Goal: Answer question/provide support: Share knowledge or assist other users

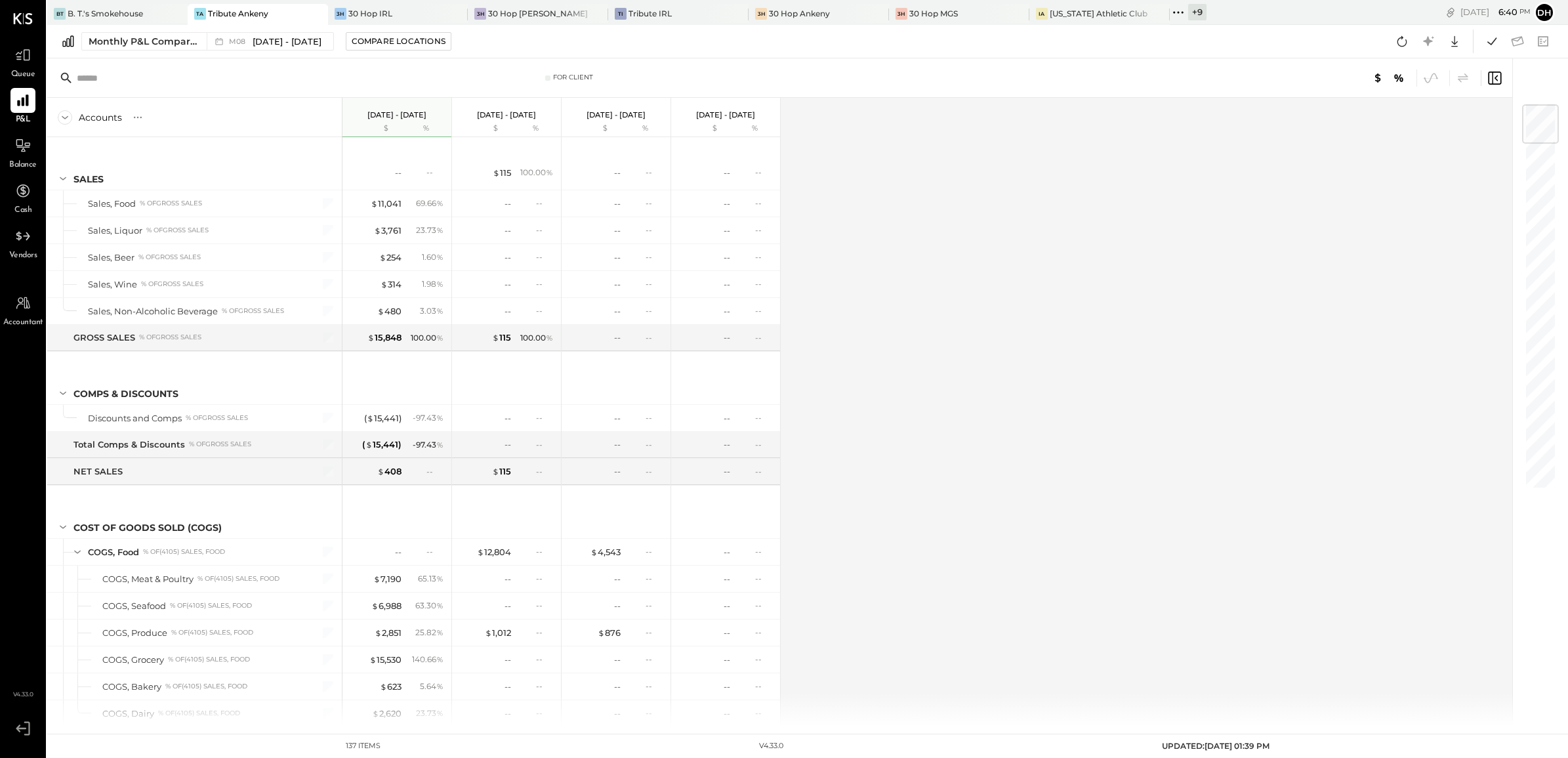
scroll to position [2711, 0]
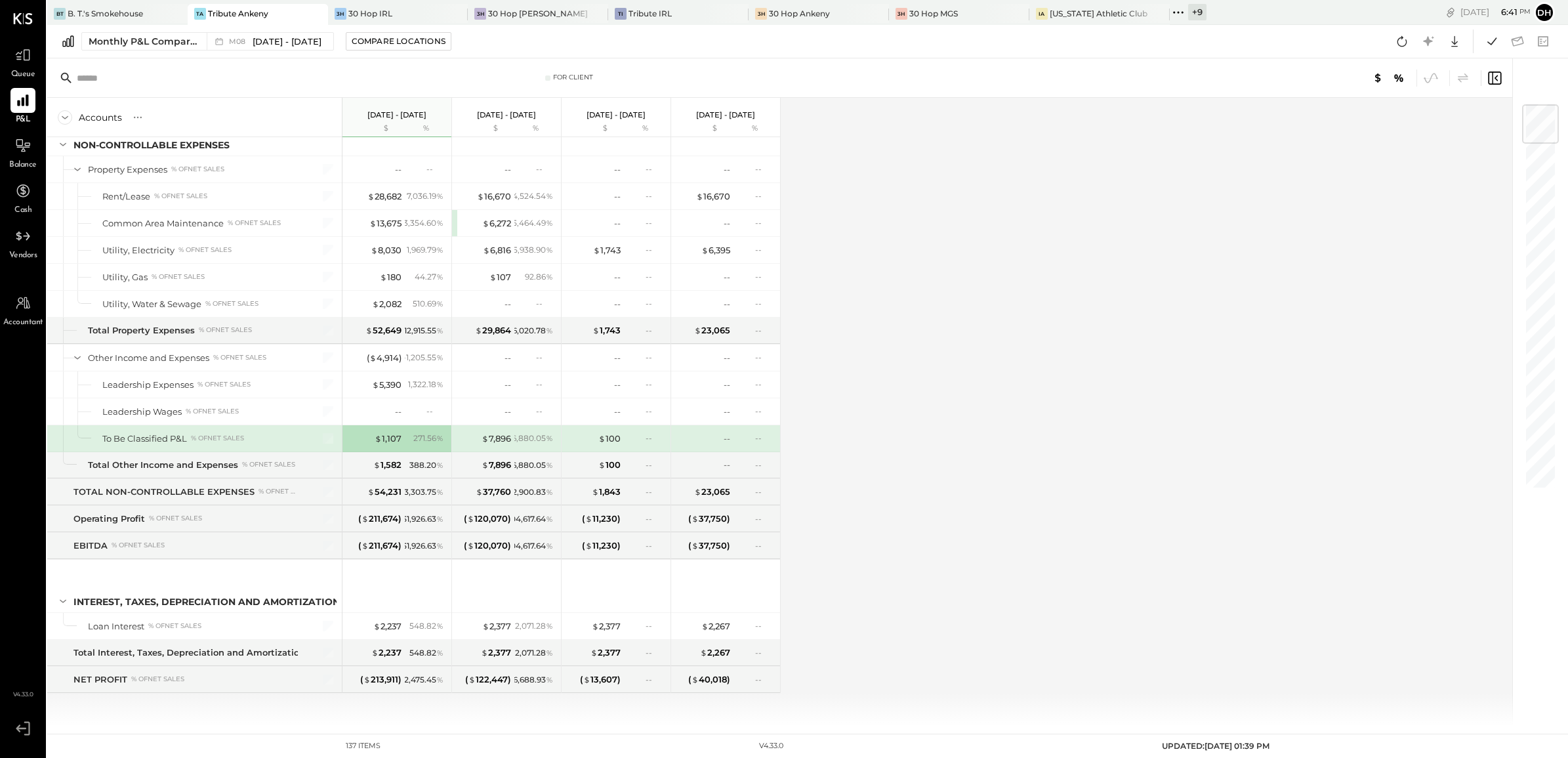
click at [1170, 13] on icon at bounding box center [1178, 12] width 17 height 17
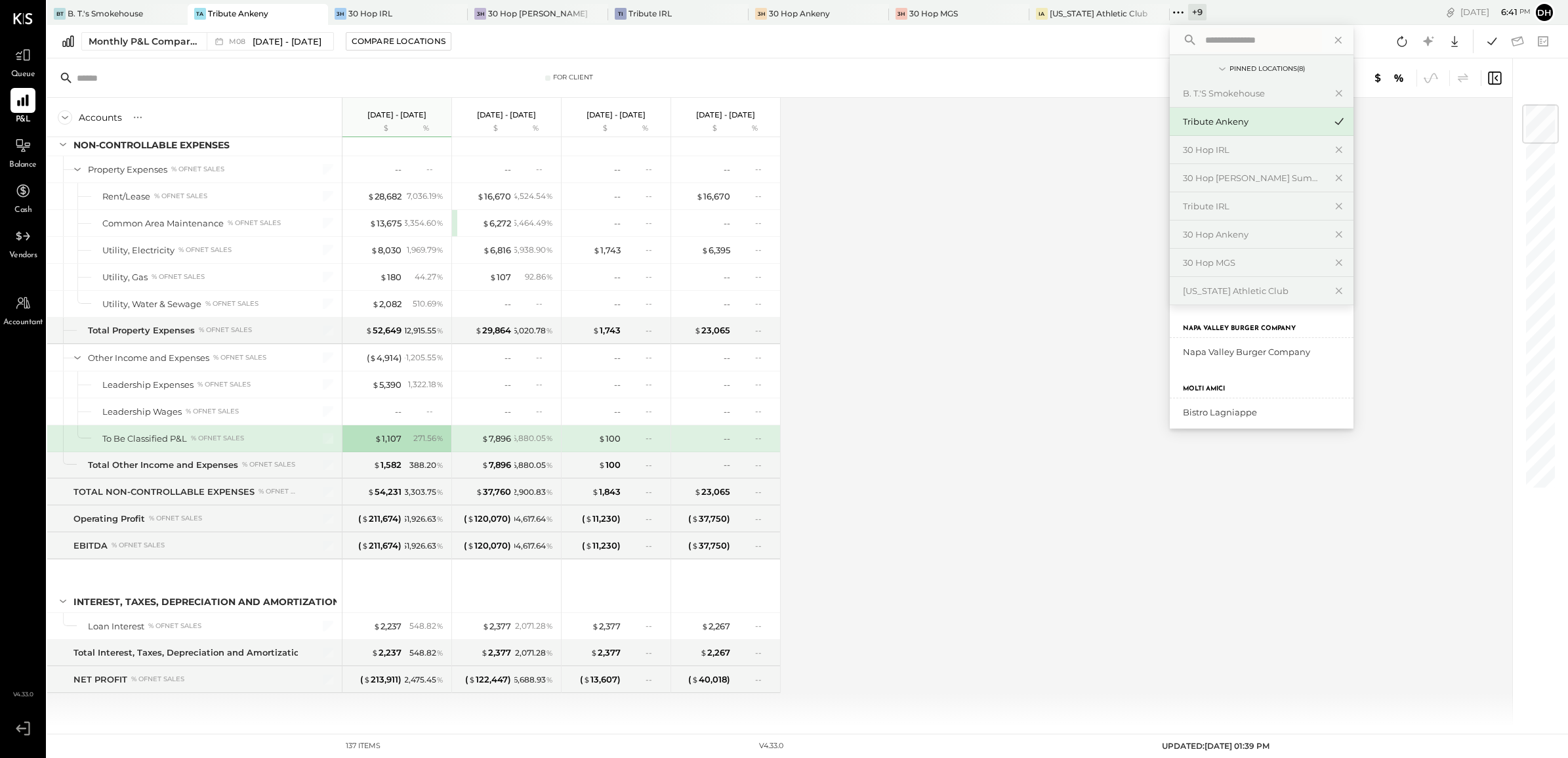
click at [926, 202] on div "Accounts S % GL [DATE] - [DATE] $ % [DATE] - [DATE] $ % [DATE] - [DATE] $ % [DA…" at bounding box center [781, 412] width 1467 height 628
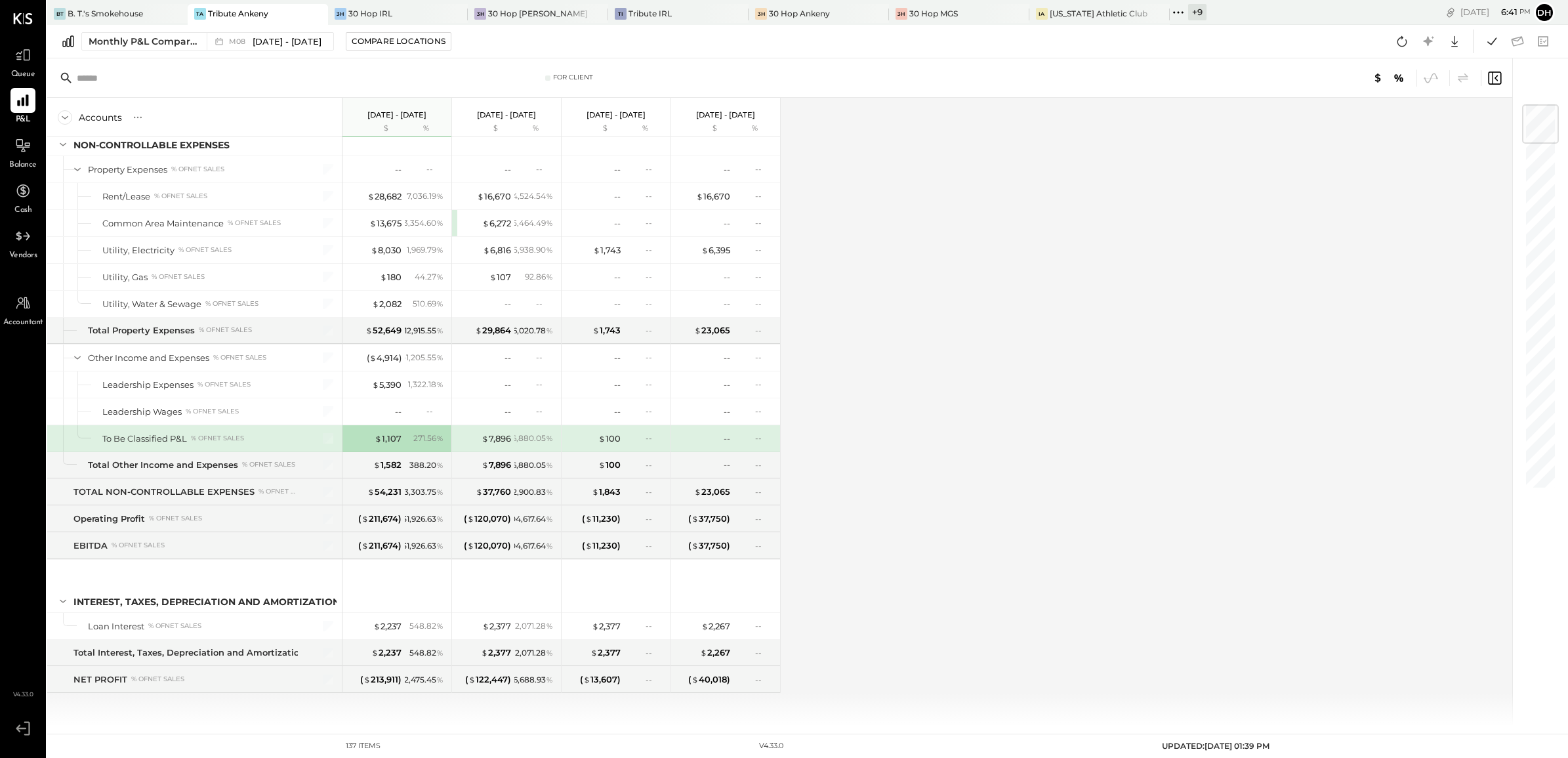
click at [1188, 11] on div "+ 9" at bounding box center [1197, 12] width 18 height 16
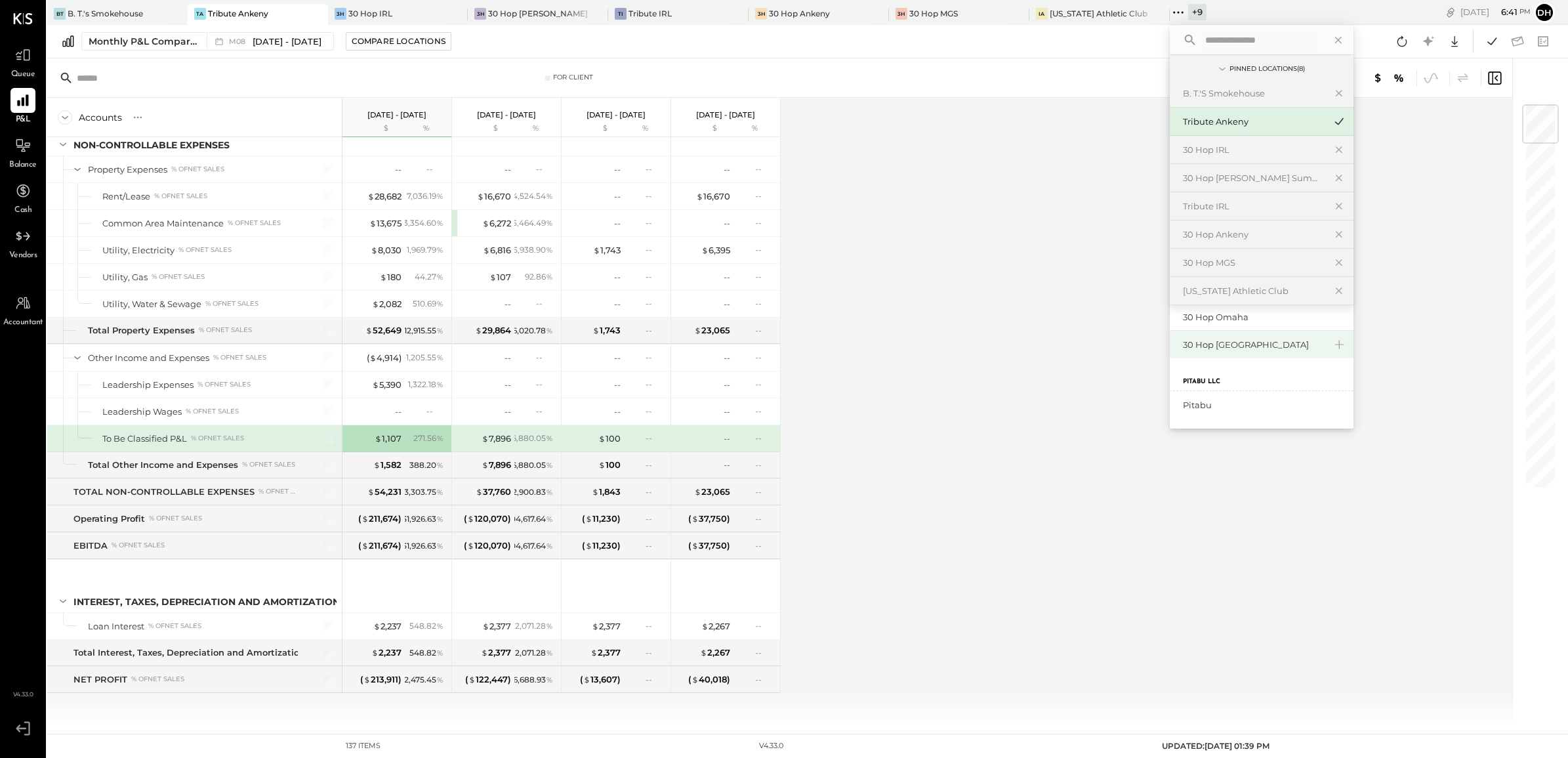
scroll to position [365, 0]
click at [1198, 349] on div "30 Hop [GEOGRAPHIC_DATA]" at bounding box center [1254, 345] width 142 height 13
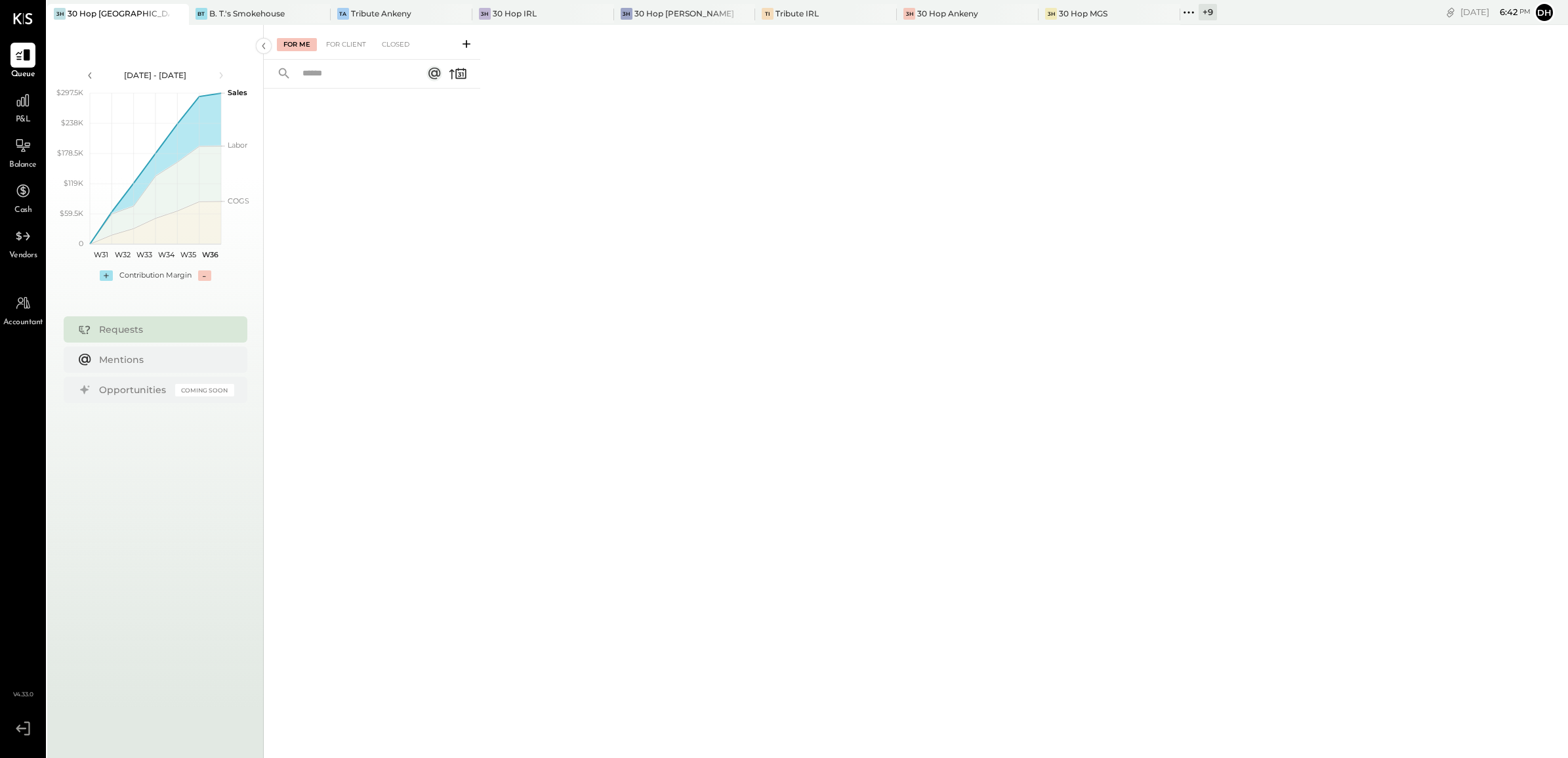
click at [462, 38] on icon at bounding box center [466, 44] width 13 height 13
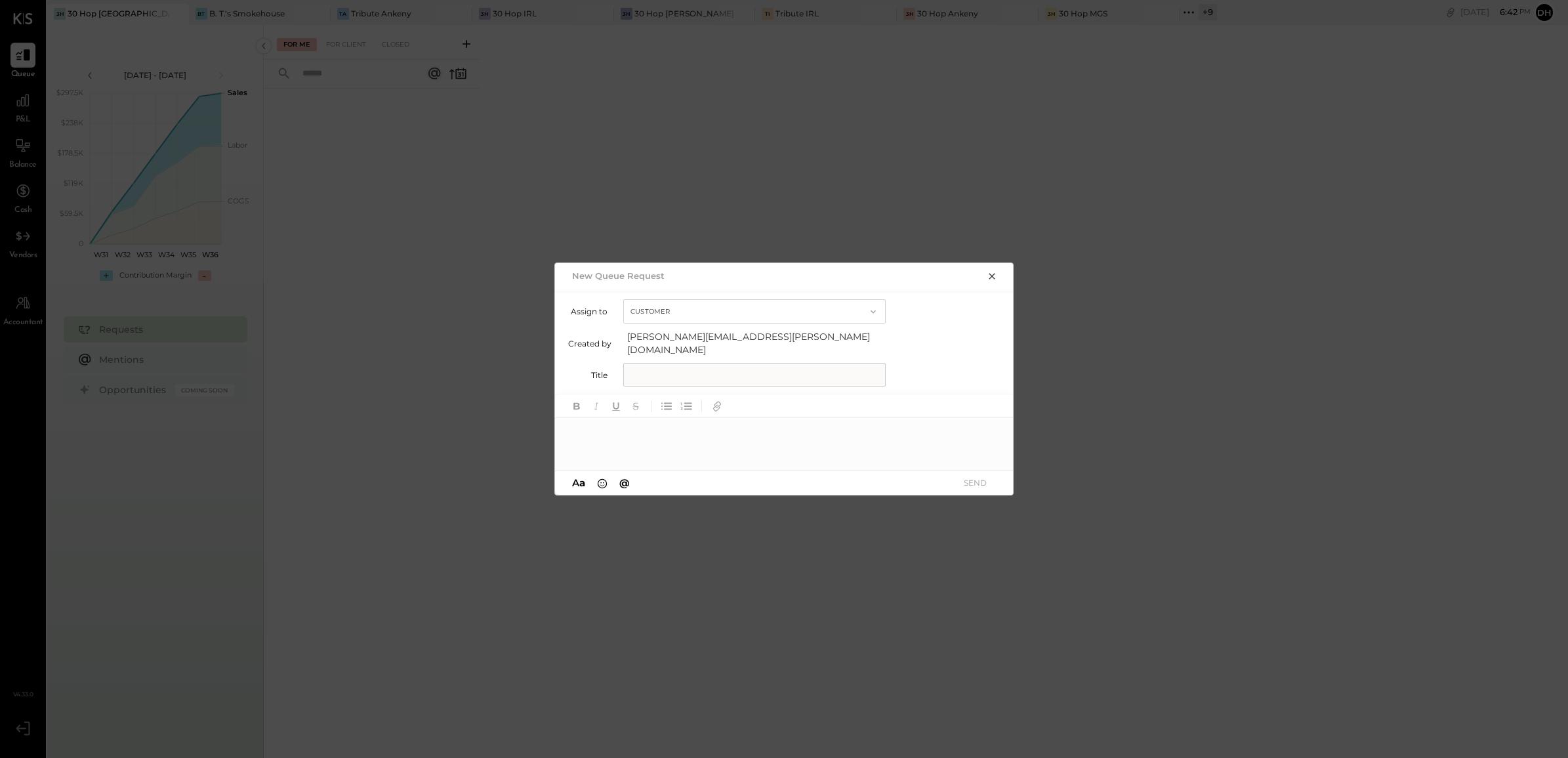
click at [670, 367] on input "text" at bounding box center [754, 374] width 262 height 23
click at [638, 364] on input "text" at bounding box center [754, 374] width 262 height 23
type input "*"
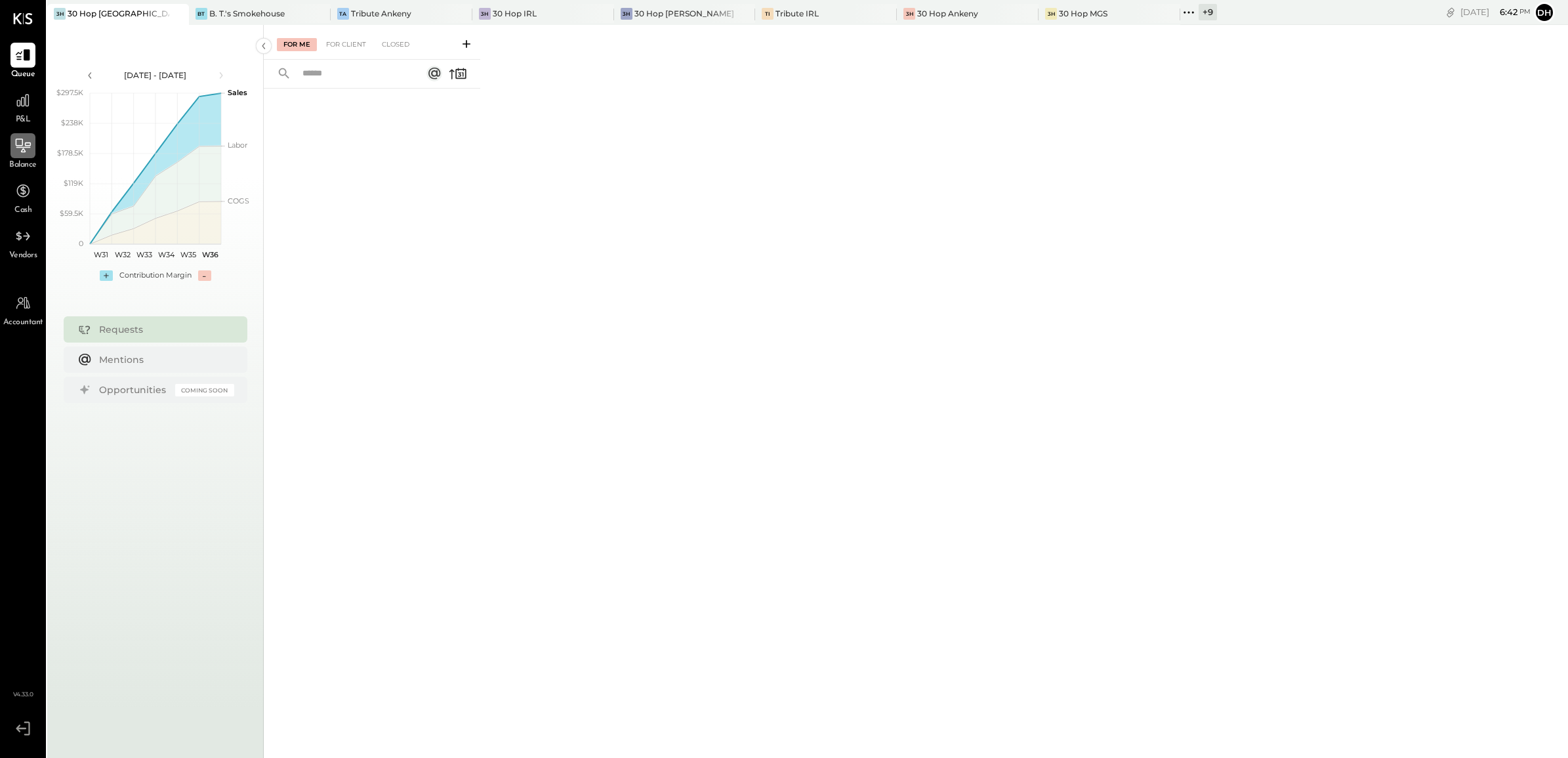
click at [31, 155] on div at bounding box center [23, 145] width 25 height 25
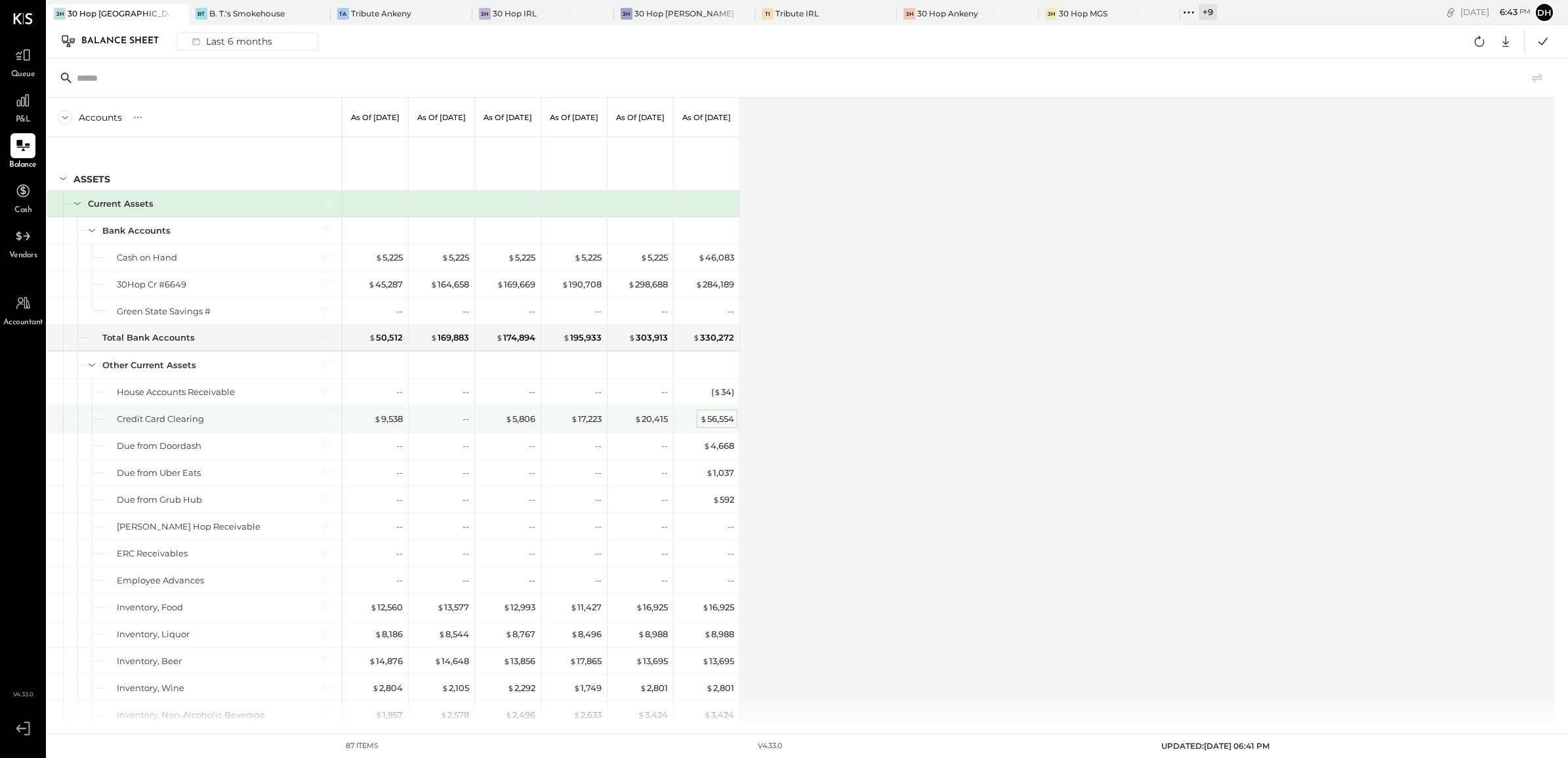
click at [719, 422] on div "$ 56,554" at bounding box center [717, 419] width 34 height 13
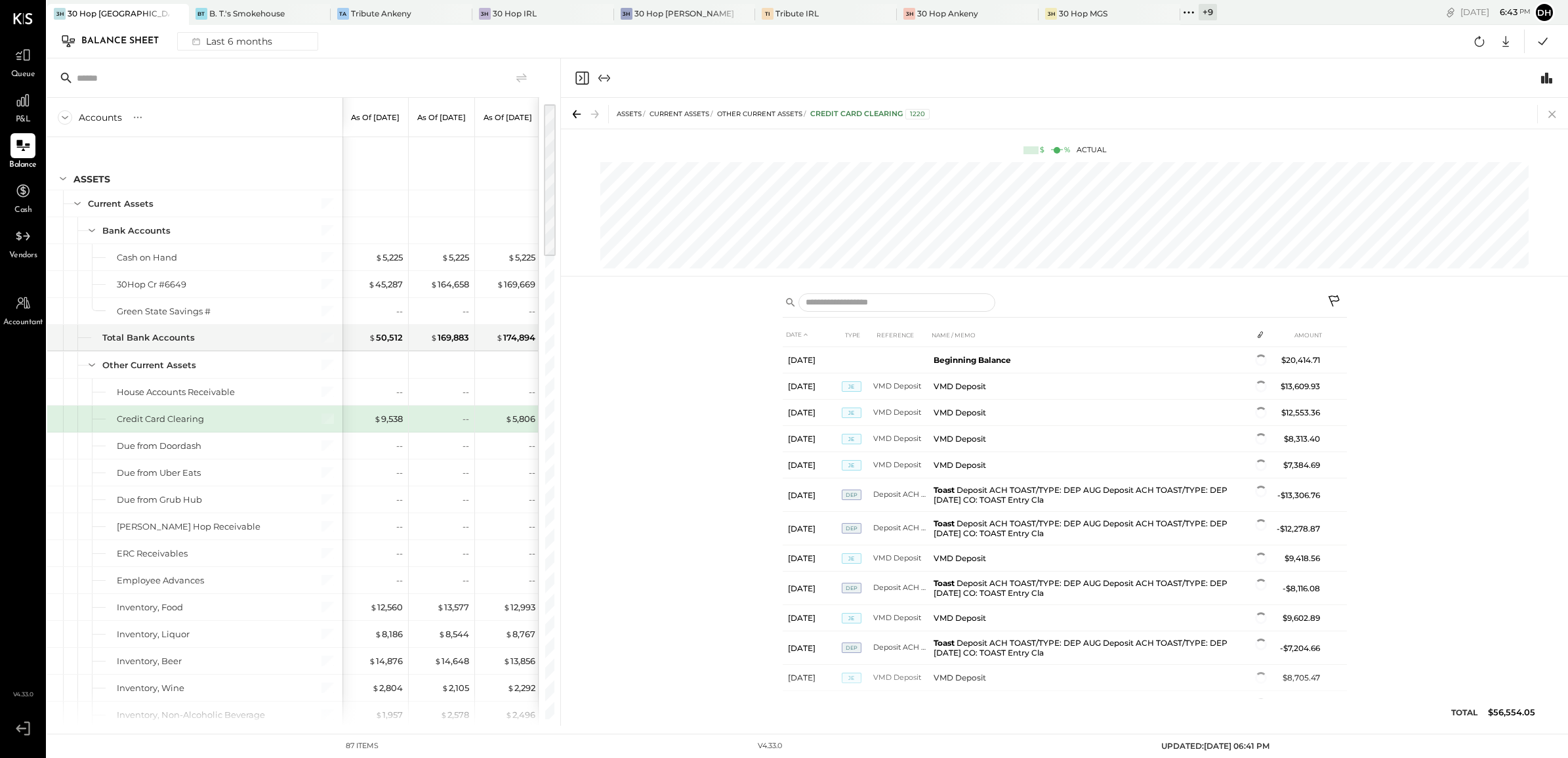
click at [1558, 110] on icon at bounding box center [1552, 114] width 18 height 18
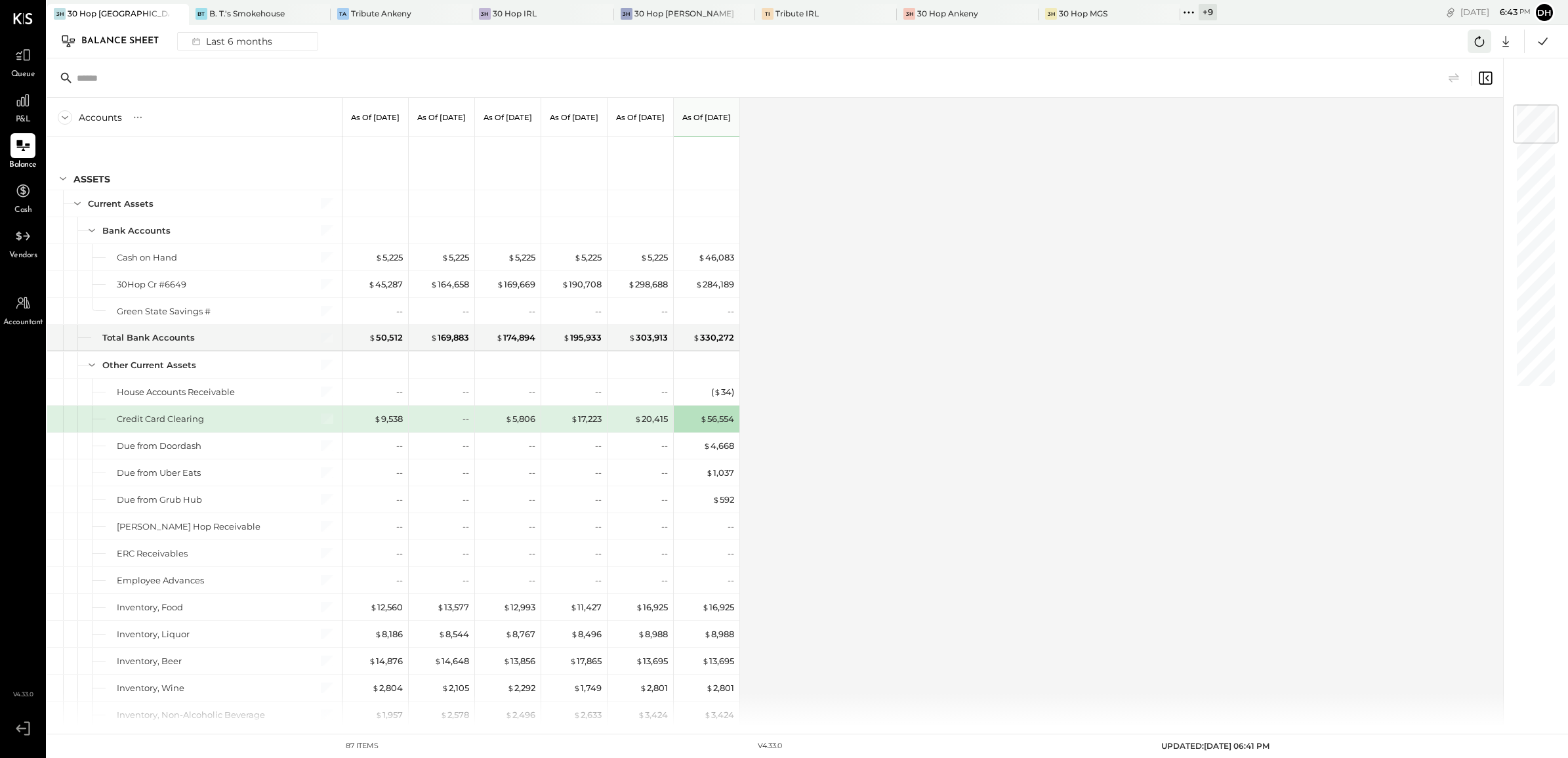
click at [1475, 38] on icon at bounding box center [1480, 41] width 17 height 17
click at [716, 425] on div "$ 56,554" at bounding box center [717, 419] width 34 height 13
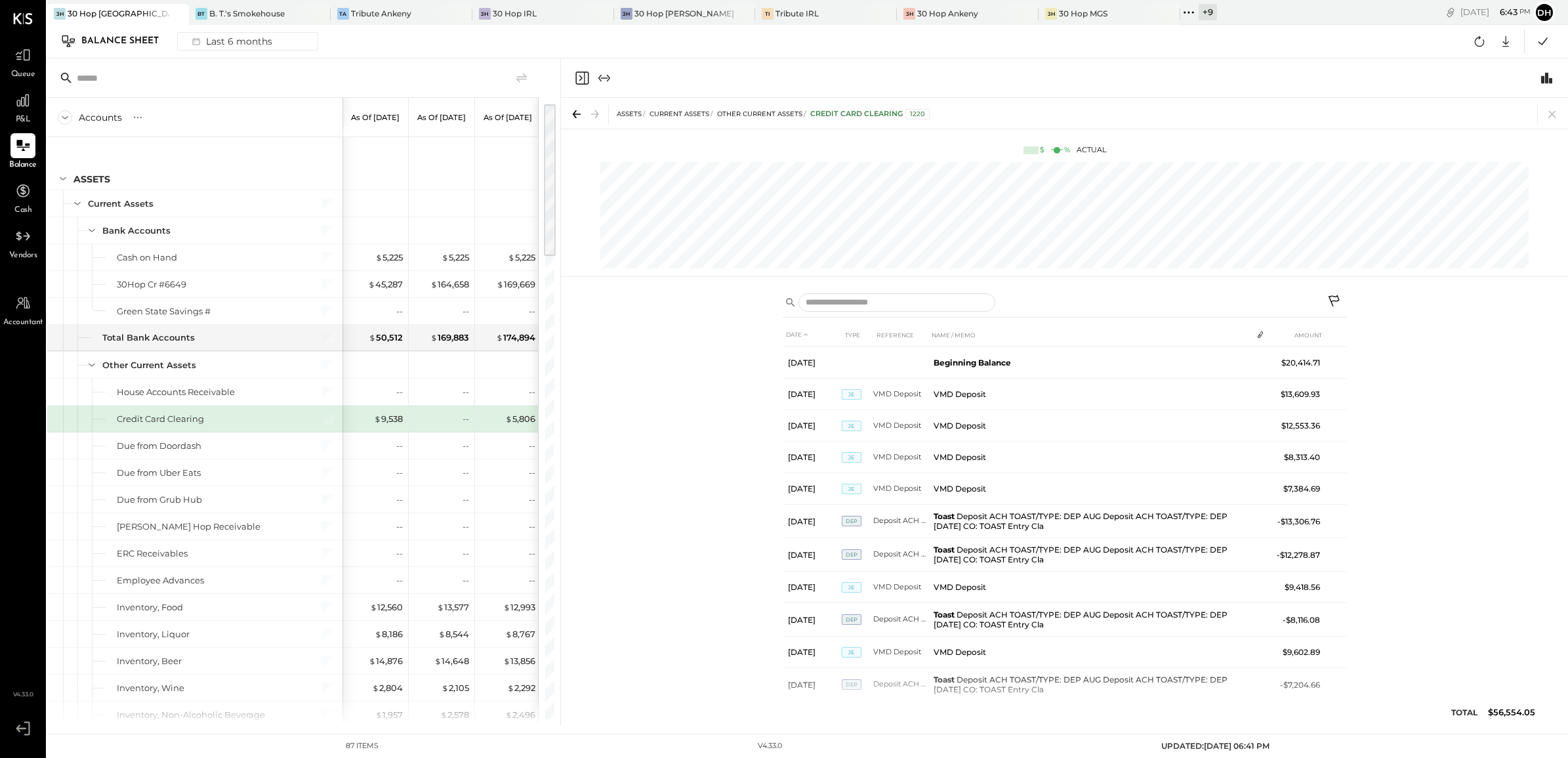
drag, startPoint x: 1329, startPoint y: 301, endPoint x: 1309, endPoint y: 312, distance: 22.8
click at [1330, 301] on icon at bounding box center [1336, 302] width 16 height 16
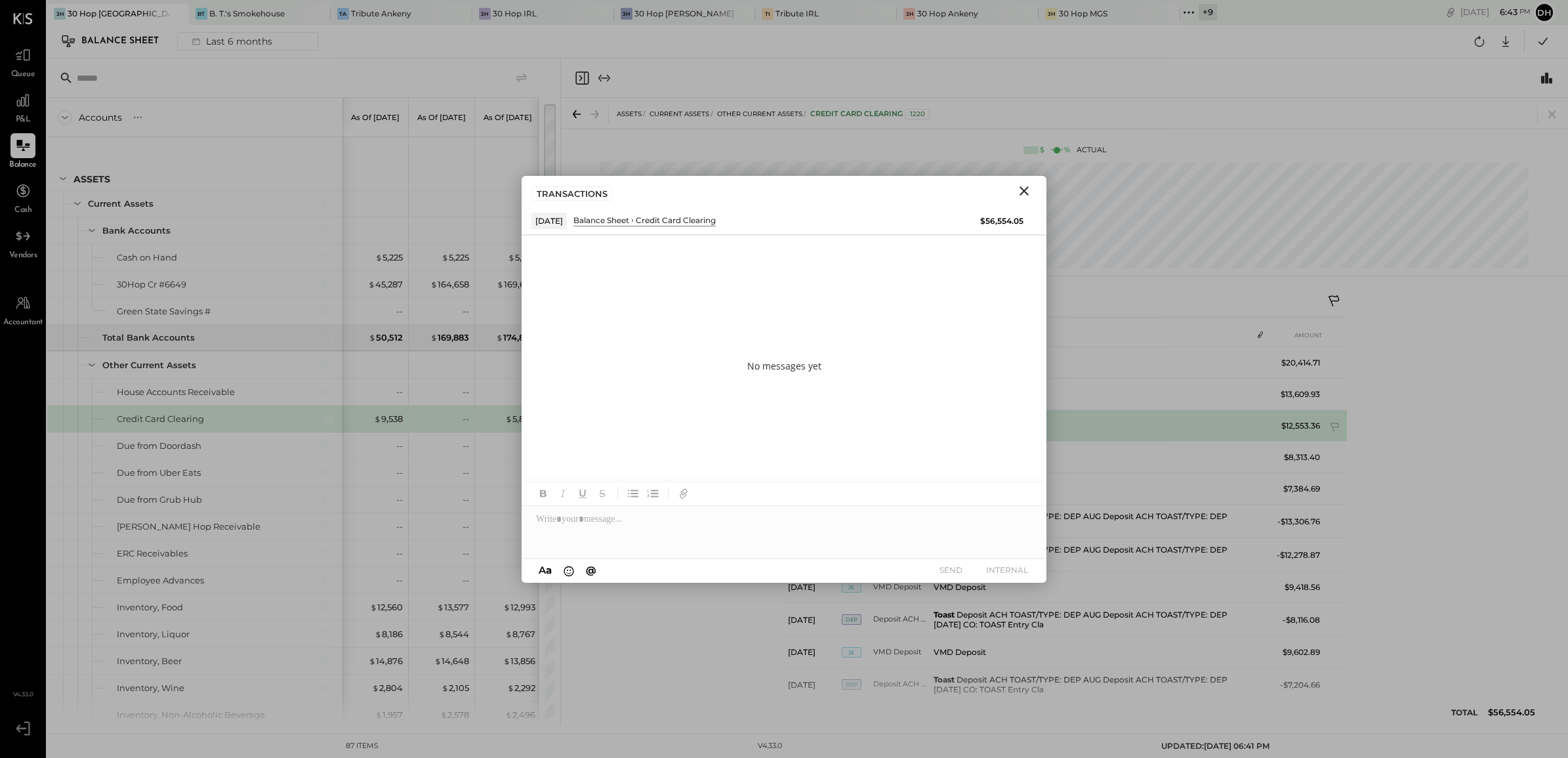
click at [1205, 437] on td "VMD Deposit" at bounding box center [1090, 425] width 323 height 31
click at [1102, 420] on td "VMD Deposit" at bounding box center [1090, 425] width 323 height 31
click at [1031, 180] on div "TRANSACTIONS" at bounding box center [784, 191] width 525 height 31
click at [1020, 198] on icon "Close" at bounding box center [1024, 191] width 16 height 16
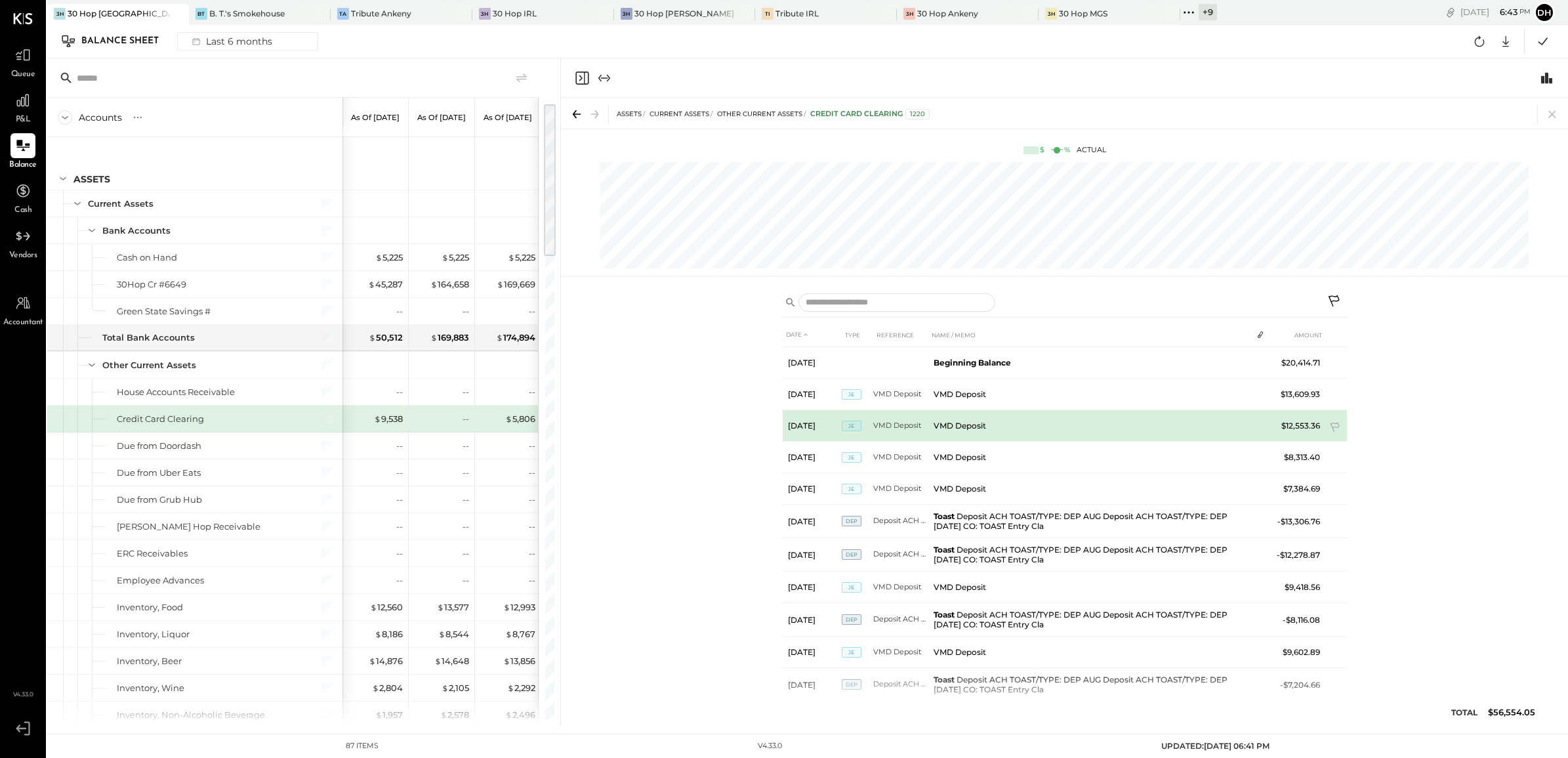
click at [935, 431] on td "VMD Deposit" at bounding box center [1090, 425] width 323 height 31
click at [852, 426] on span "JE" at bounding box center [852, 425] width 19 height 10
click at [970, 428] on td "VMD Deposit" at bounding box center [1090, 425] width 323 height 31
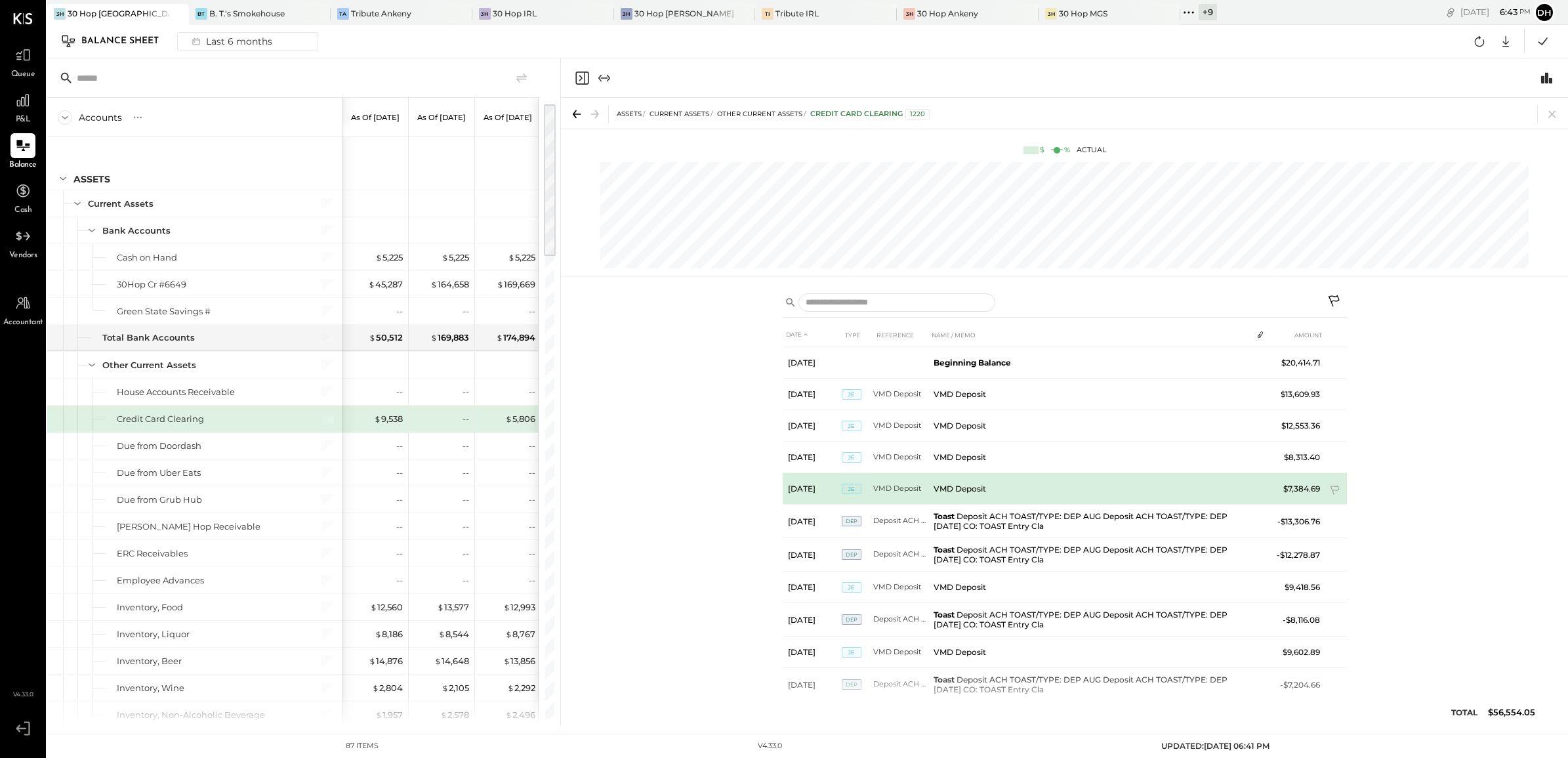
click at [934, 502] on td "VMD Deposit" at bounding box center [1090, 488] width 323 height 31
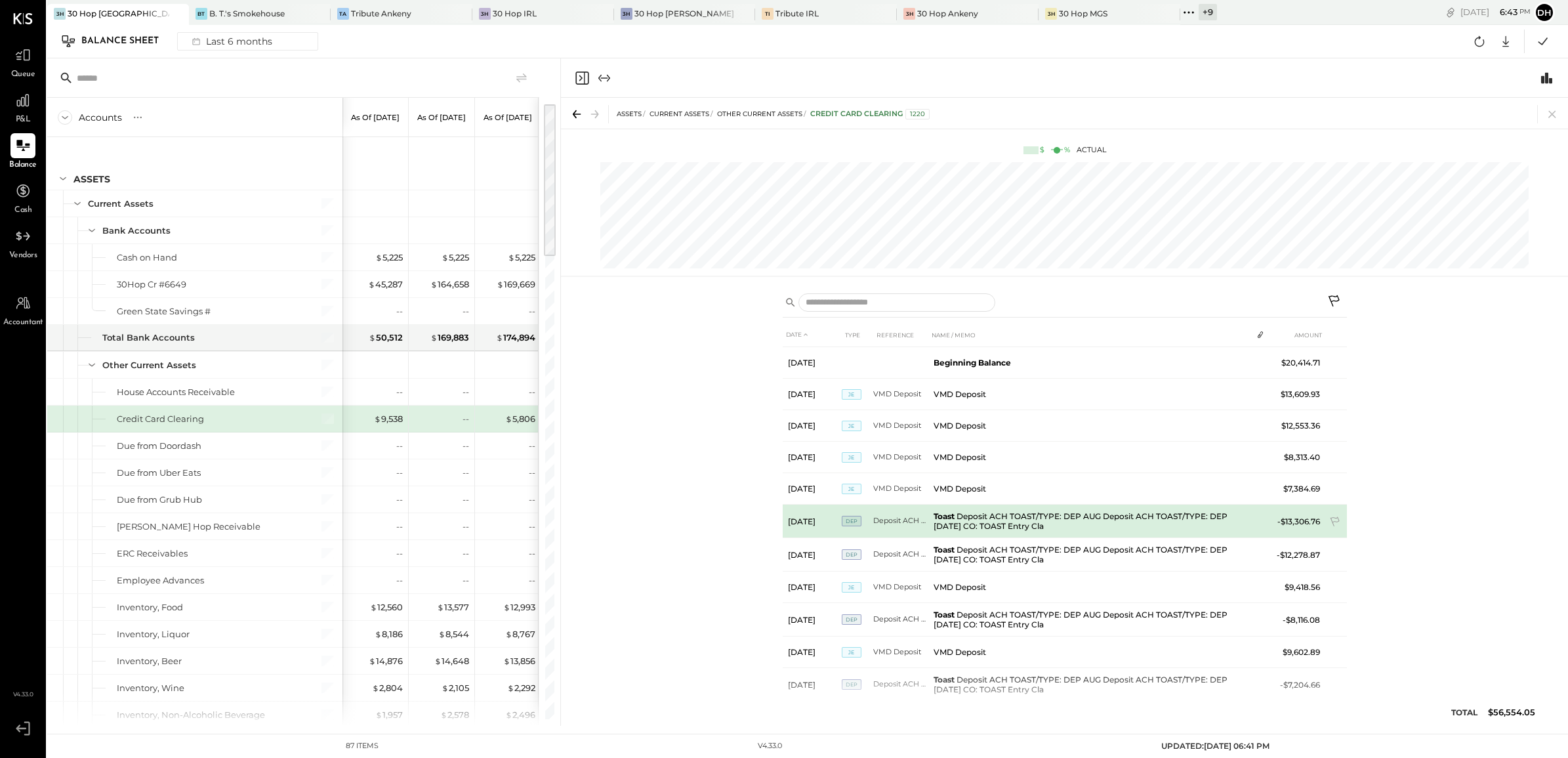
click at [842, 520] on span "DEP" at bounding box center [852, 520] width 19 height 10
click at [1041, 529] on td "Toast Deposit ACH TOAST/TYPE: DEP AUG Deposit ACH TOAST/TYPE: DEP [DATE] CO: TO…" at bounding box center [1090, 522] width 323 height 34
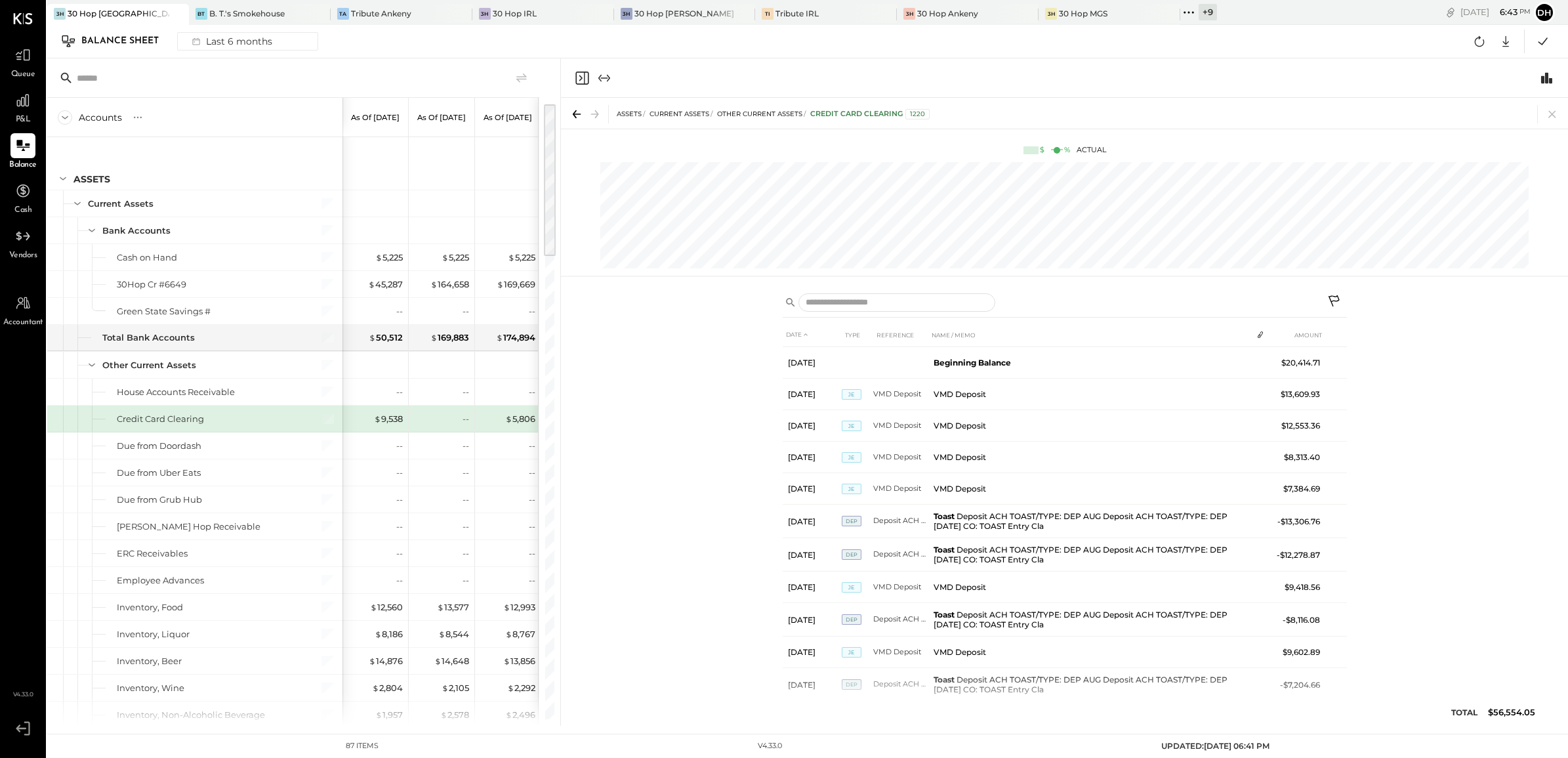
click at [1336, 303] on icon at bounding box center [1336, 302] width 16 height 16
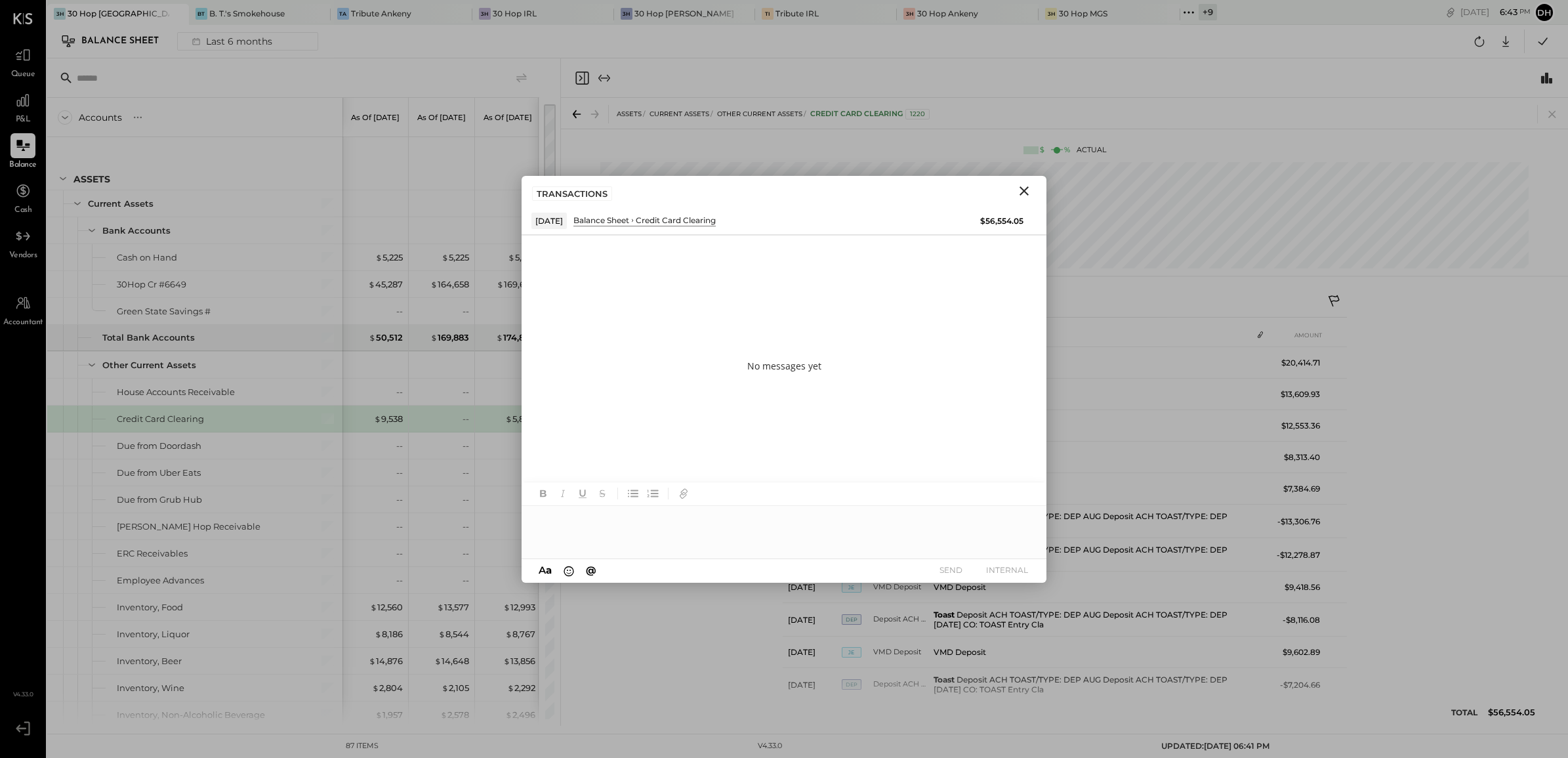
click at [837, 527] on div at bounding box center [784, 531] width 525 height 52
click at [739, 519] on div "**********" at bounding box center [784, 531] width 525 height 52
click at [565, 516] on div "**********" at bounding box center [784, 531] width 525 height 52
click at [700, 540] on div "**********" at bounding box center [784, 531] width 525 height 52
click at [847, 522] on div "**********" at bounding box center [784, 531] width 525 height 52
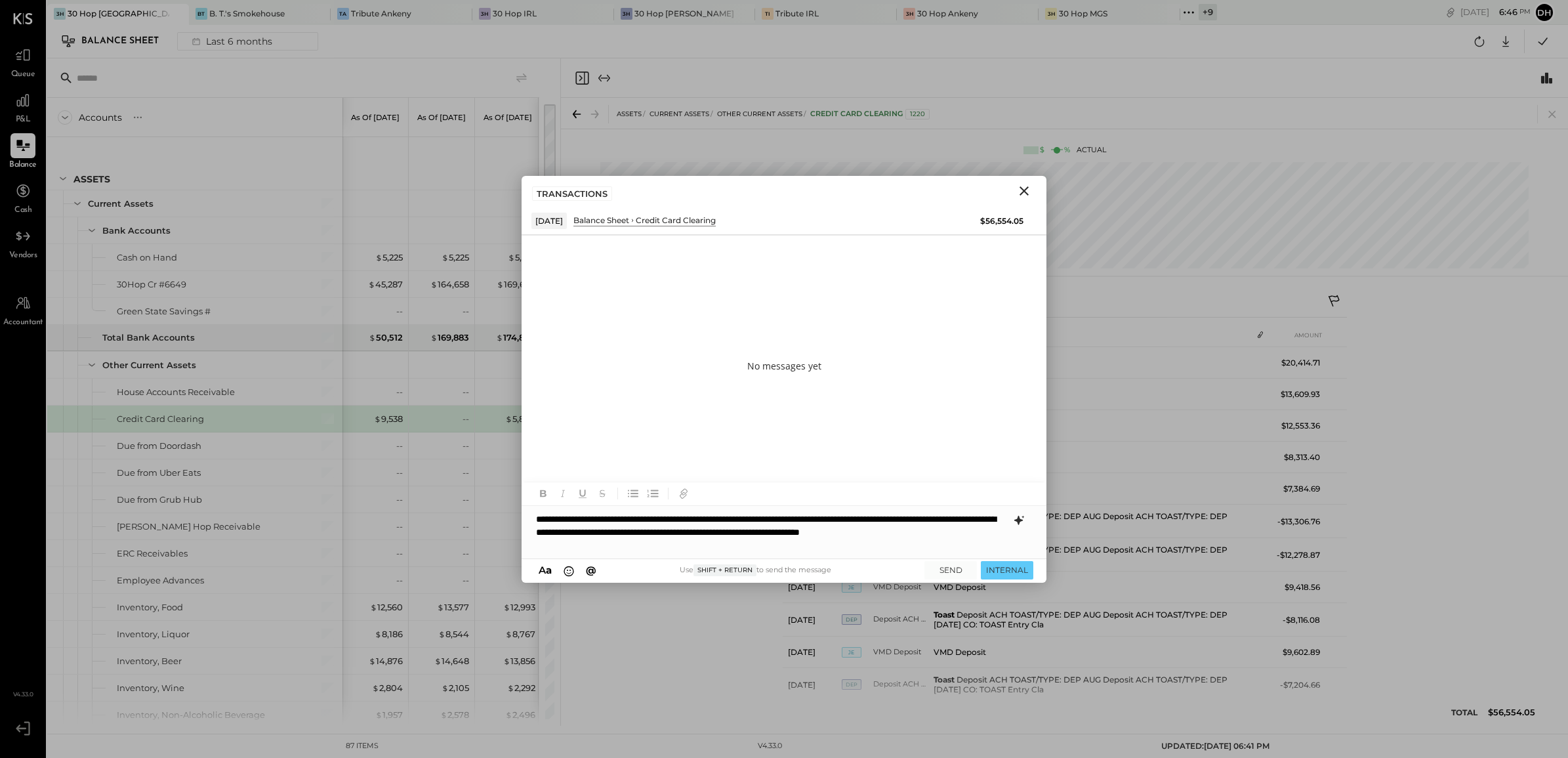
click at [1022, 526] on icon at bounding box center [1020, 520] width 16 height 16
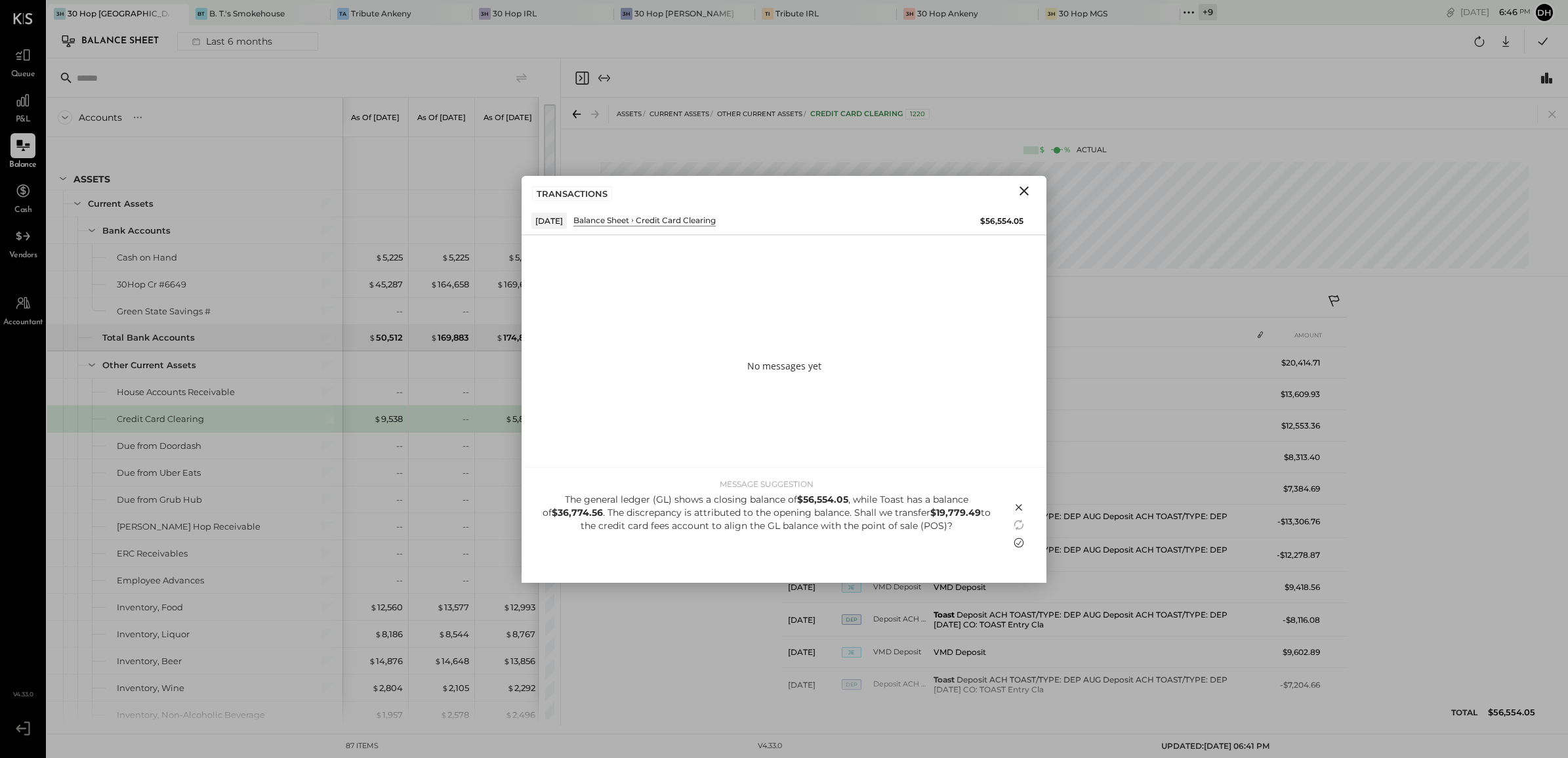
click at [1016, 547] on icon at bounding box center [1020, 543] width 16 height 16
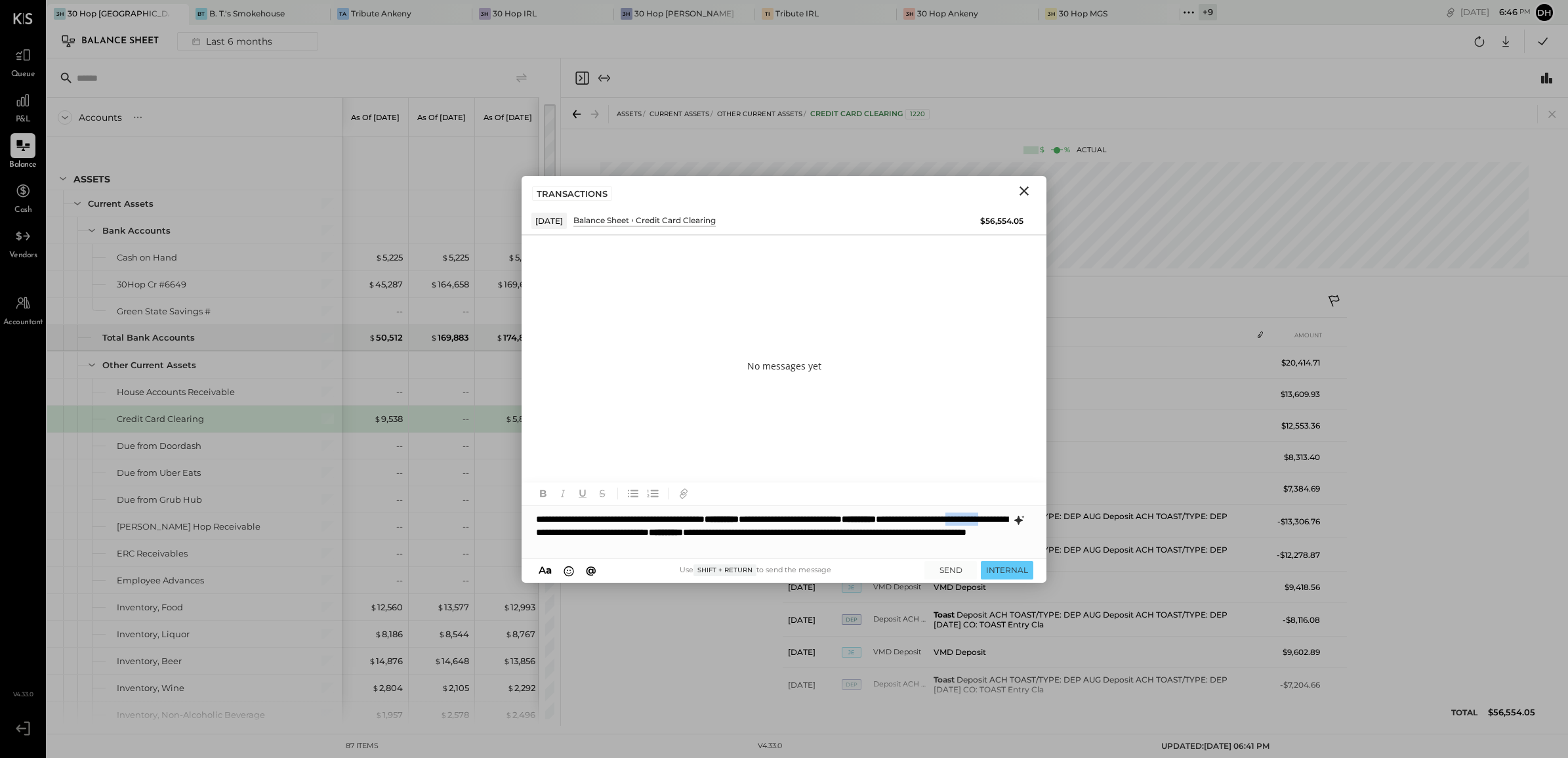
drag, startPoint x: 723, startPoint y: 528, endPoint x: 678, endPoint y: 527, distance: 45.0
click at [678, 527] on div "**********" at bounding box center [784, 531] width 525 height 52
drag, startPoint x: 653, startPoint y: 543, endPoint x: 630, endPoint y: 542, distance: 23.0
click at [630, 542] on div "**********" at bounding box center [784, 531] width 525 height 52
drag, startPoint x: 776, startPoint y: 547, endPoint x: 839, endPoint y: 539, distance: 63.5
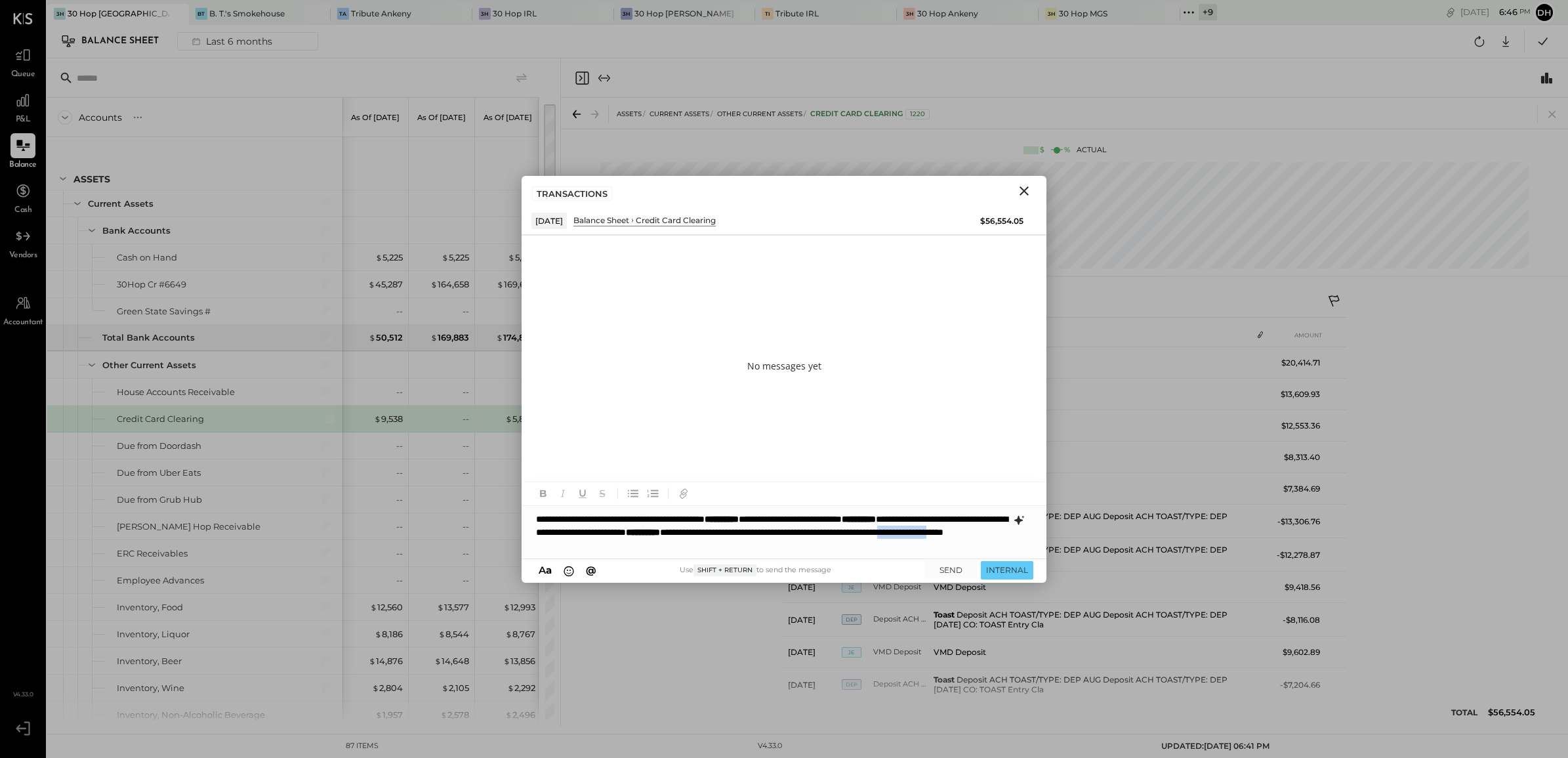
click at [839, 539] on div "**********" at bounding box center [784, 531] width 525 height 52
click at [949, 566] on button "SEND" at bounding box center [950, 570] width 52 height 18
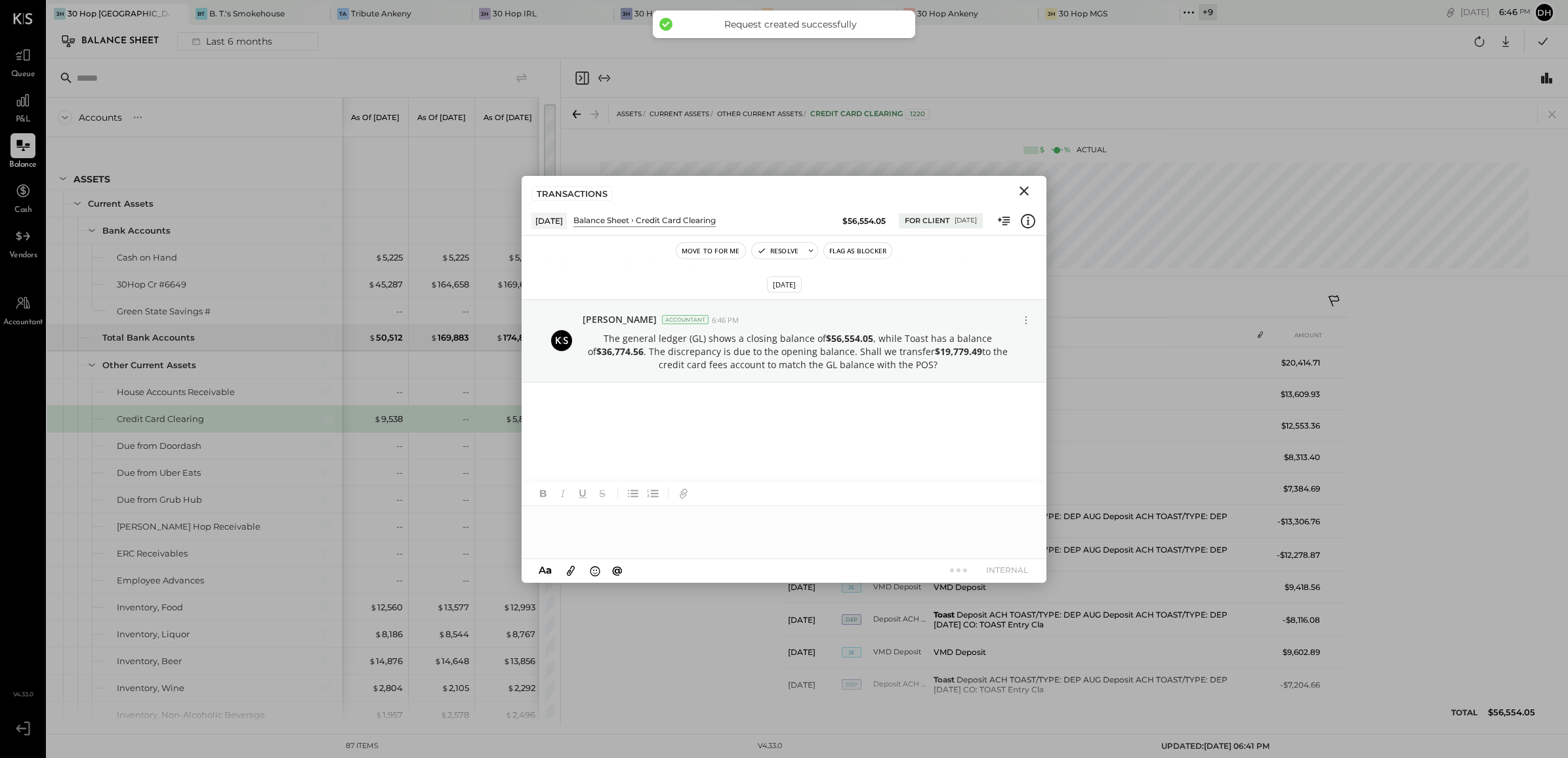
click at [1024, 195] on icon "Close" at bounding box center [1024, 191] width 16 height 16
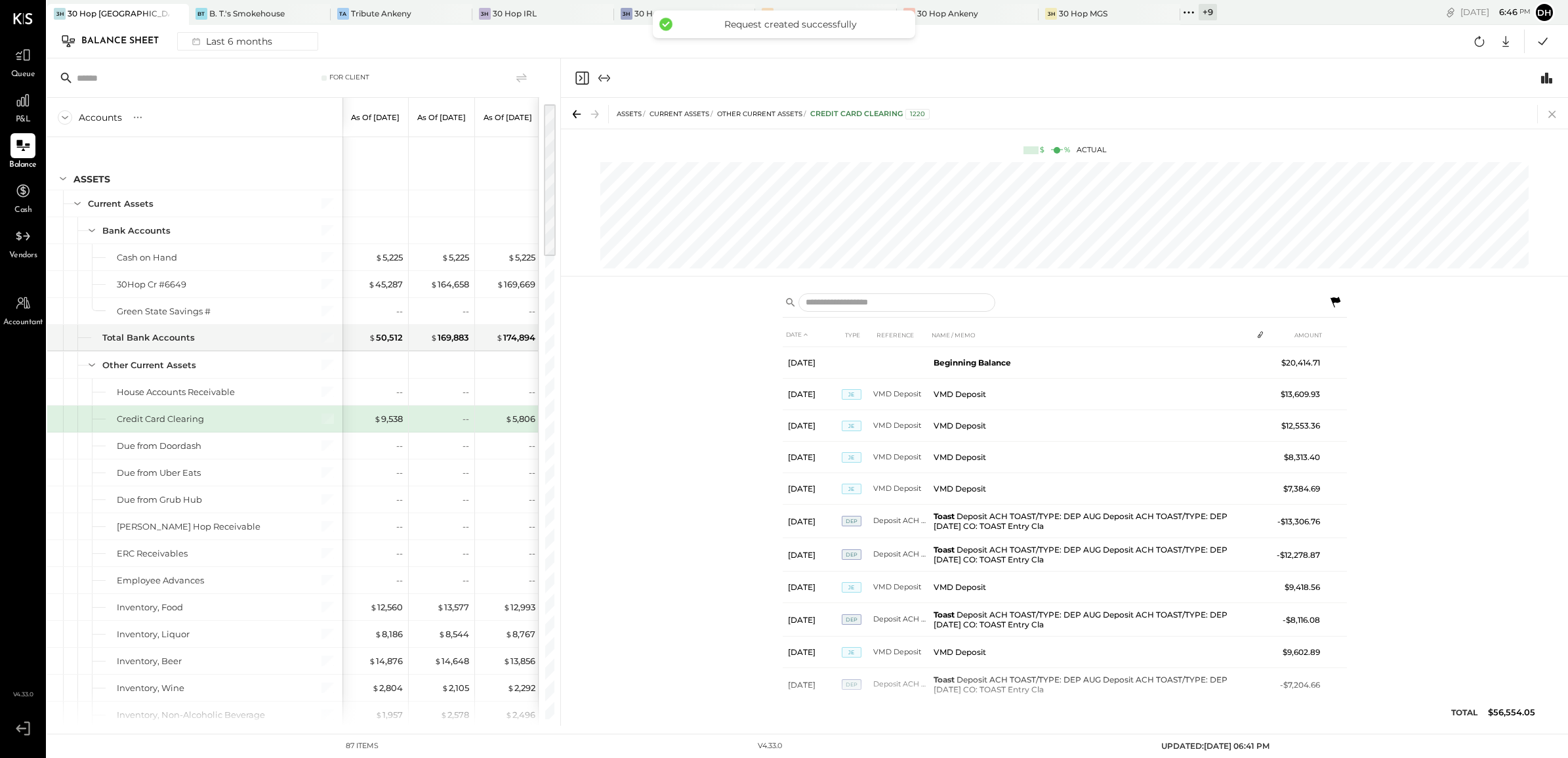
click at [1544, 116] on icon at bounding box center [1552, 114] width 18 height 18
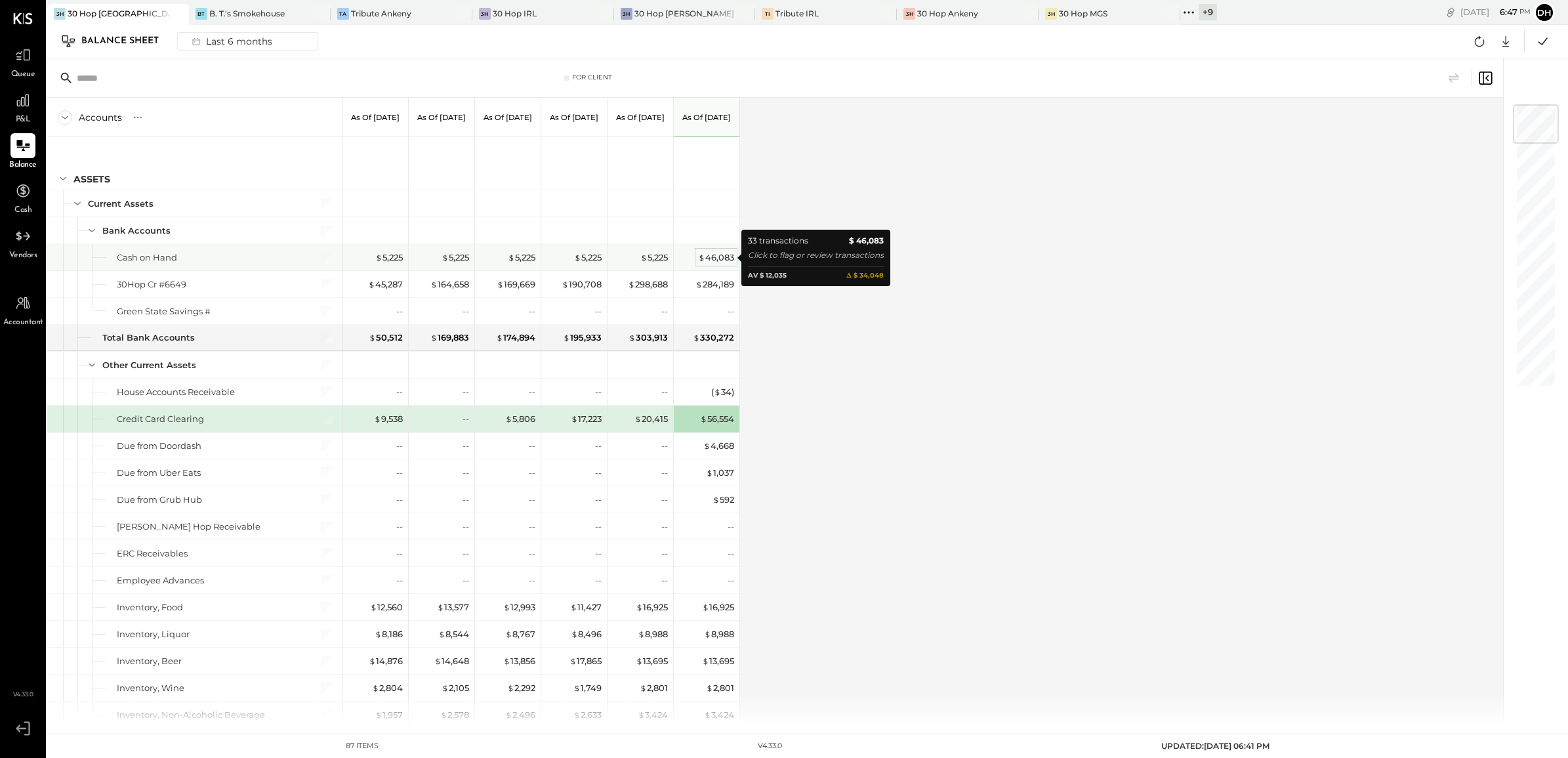
click at [717, 255] on div "$ 46,083" at bounding box center [716, 258] width 36 height 13
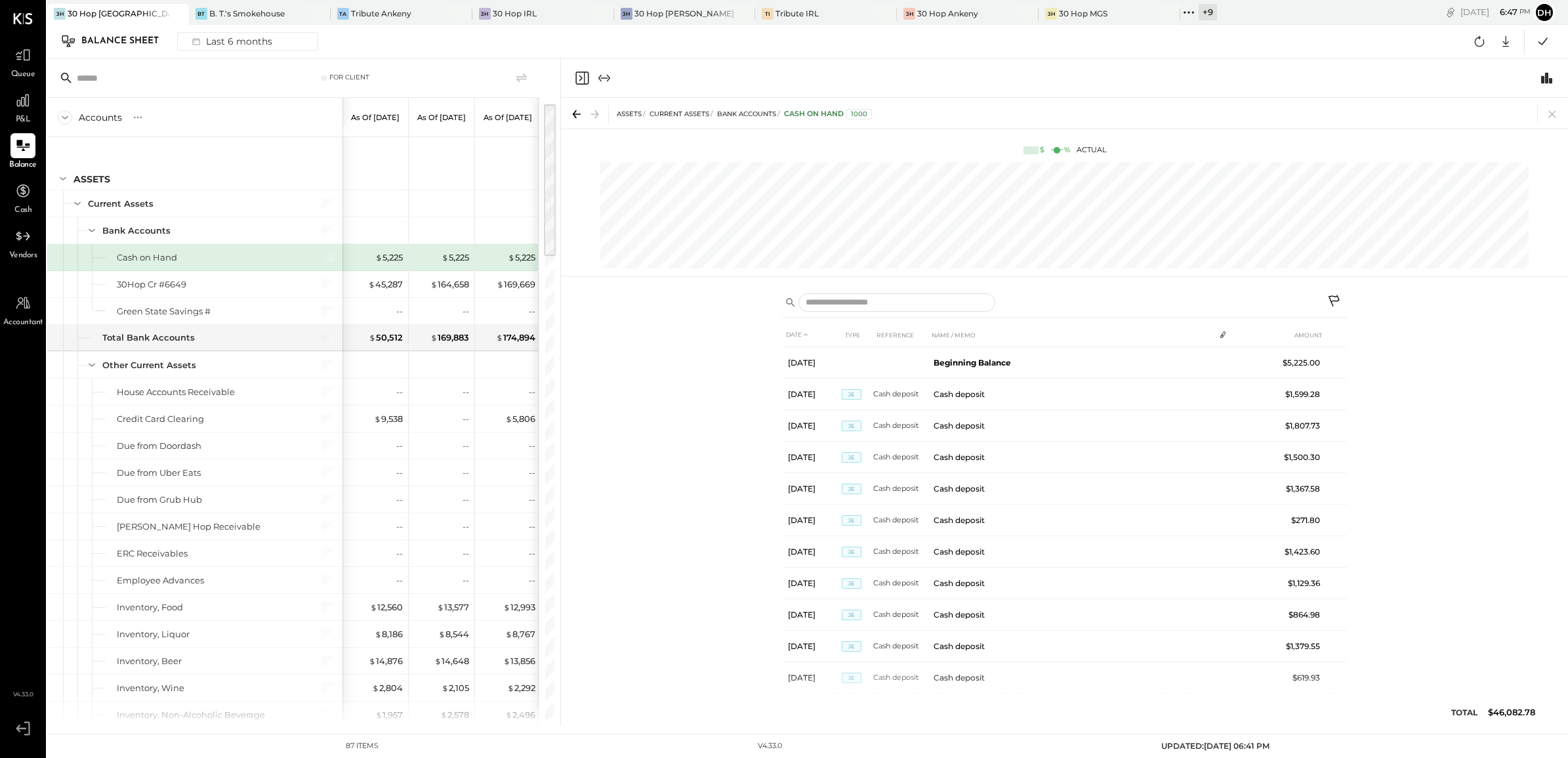
click at [1340, 301] on icon at bounding box center [1336, 302] width 16 height 16
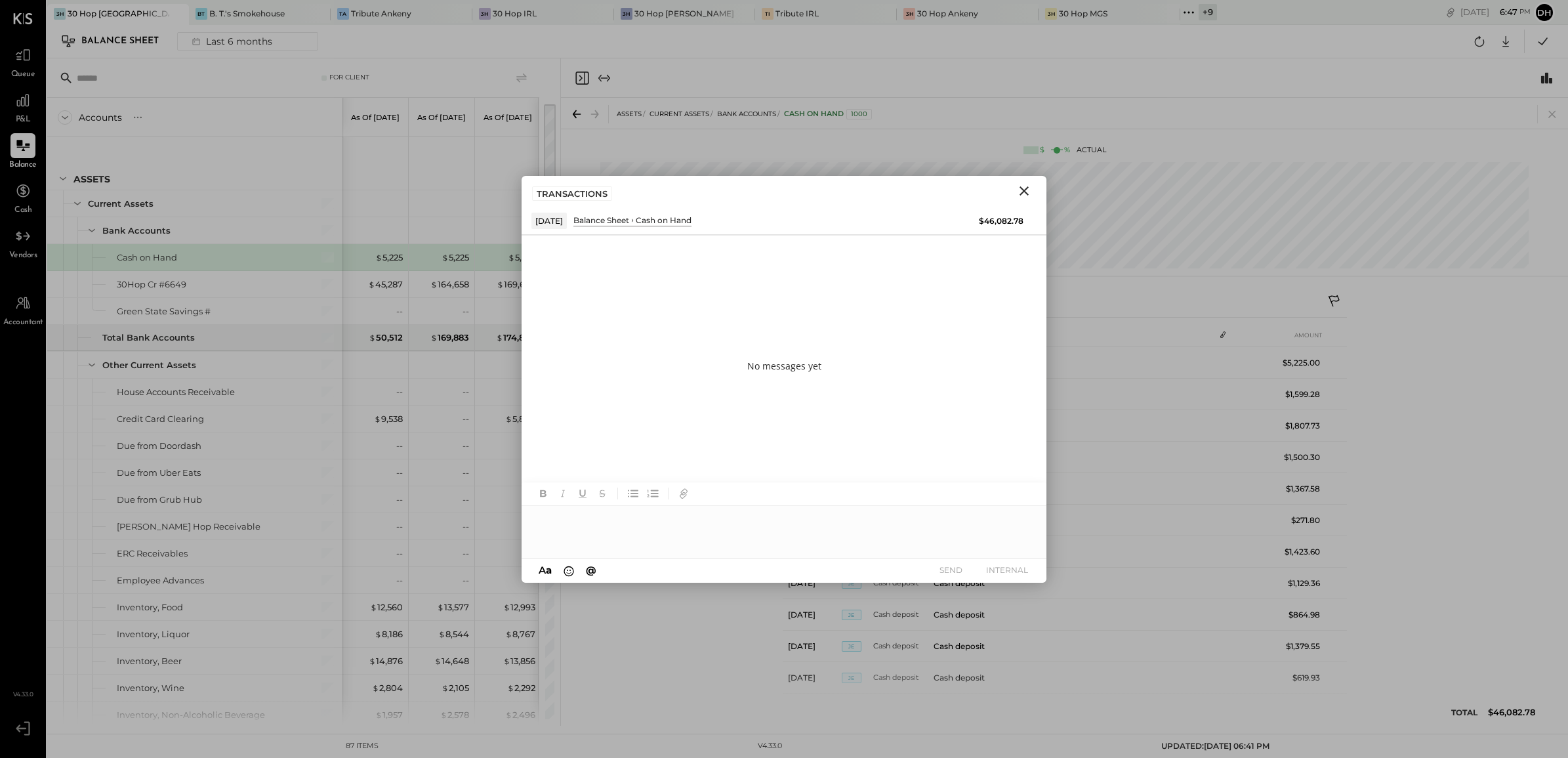
click at [645, 510] on div at bounding box center [784, 531] width 525 height 52
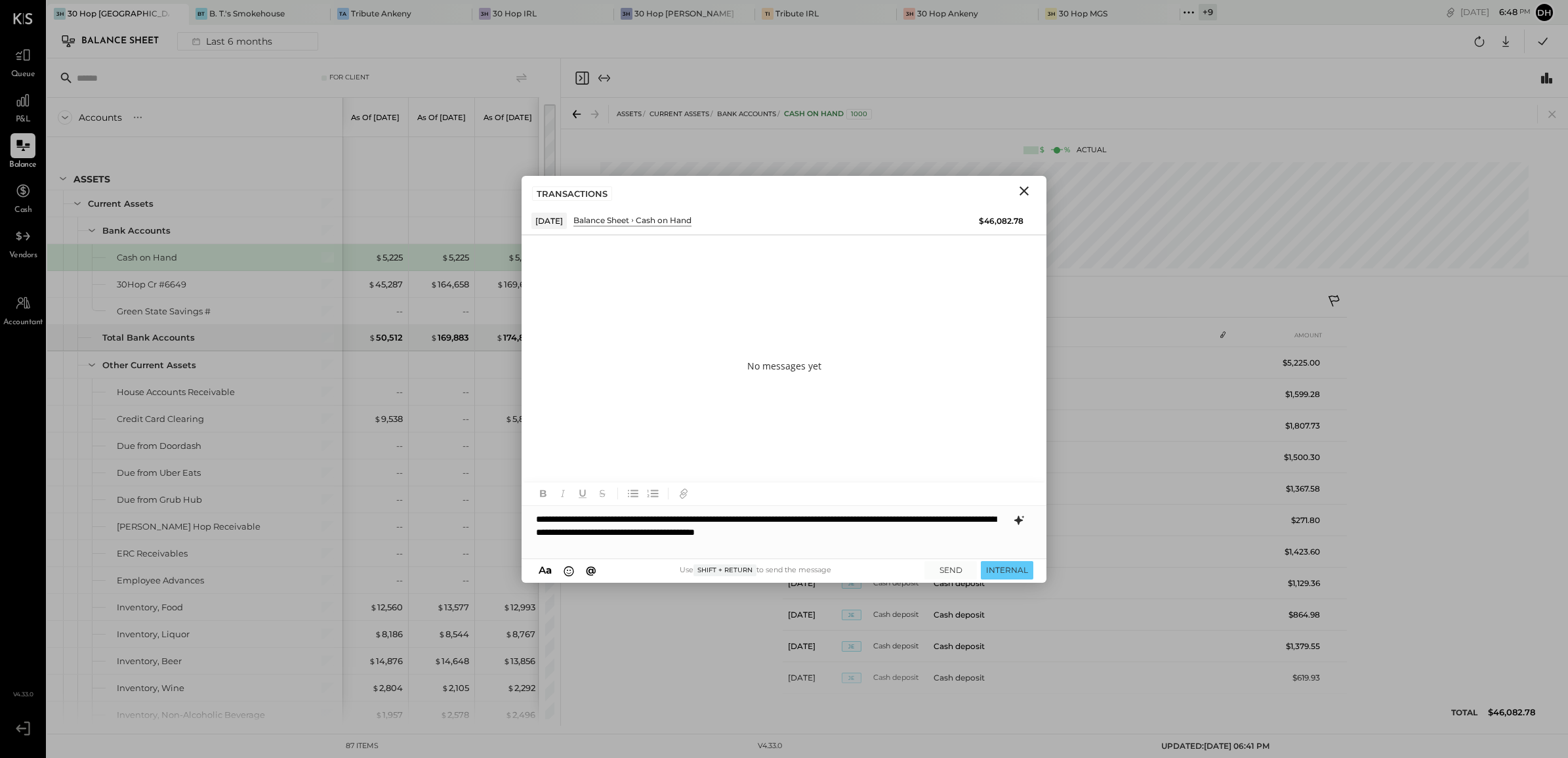
click at [1022, 519] on icon at bounding box center [1019, 519] width 9 height 9
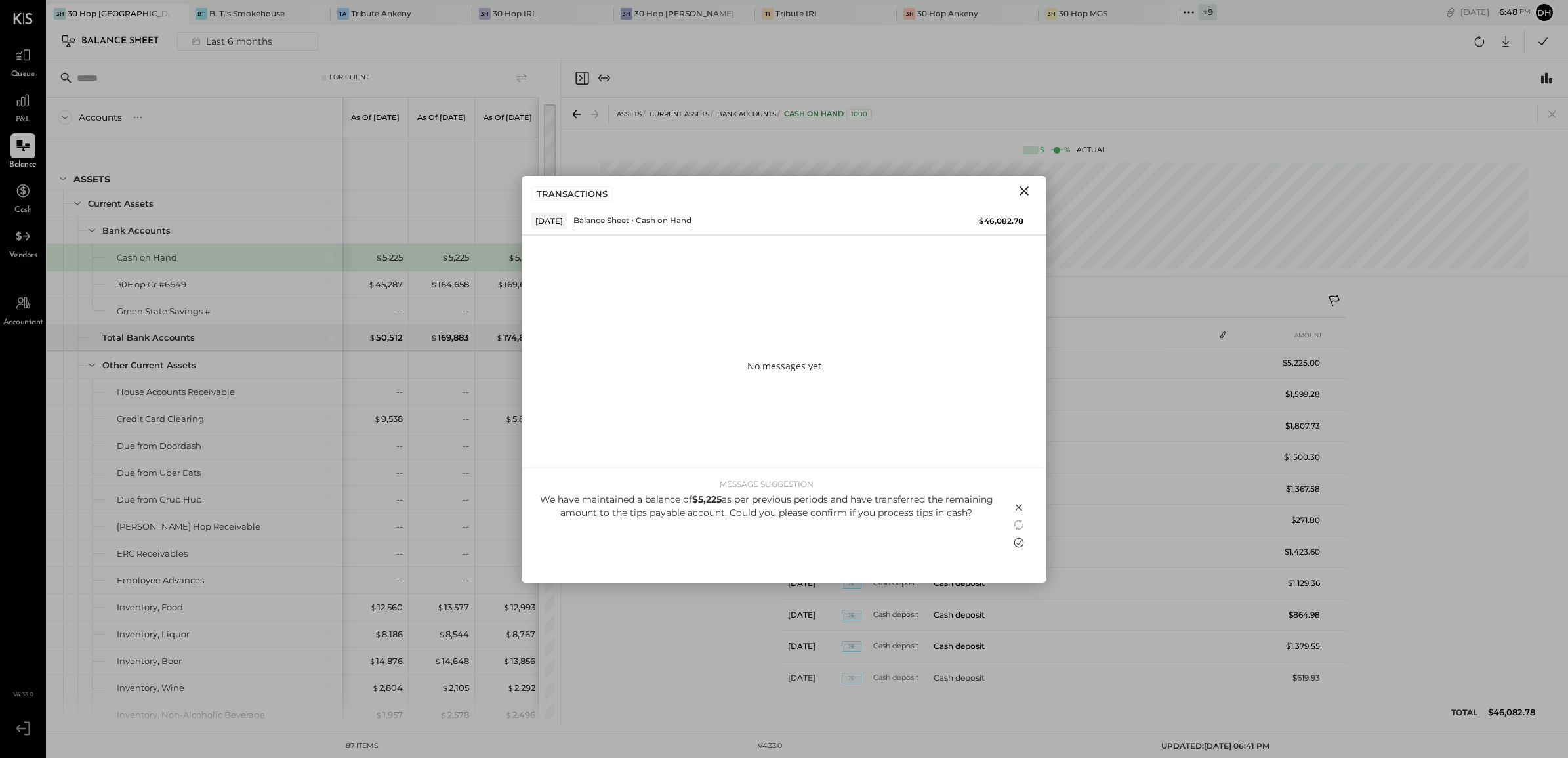
click at [1014, 542] on icon at bounding box center [1020, 543] width 16 height 16
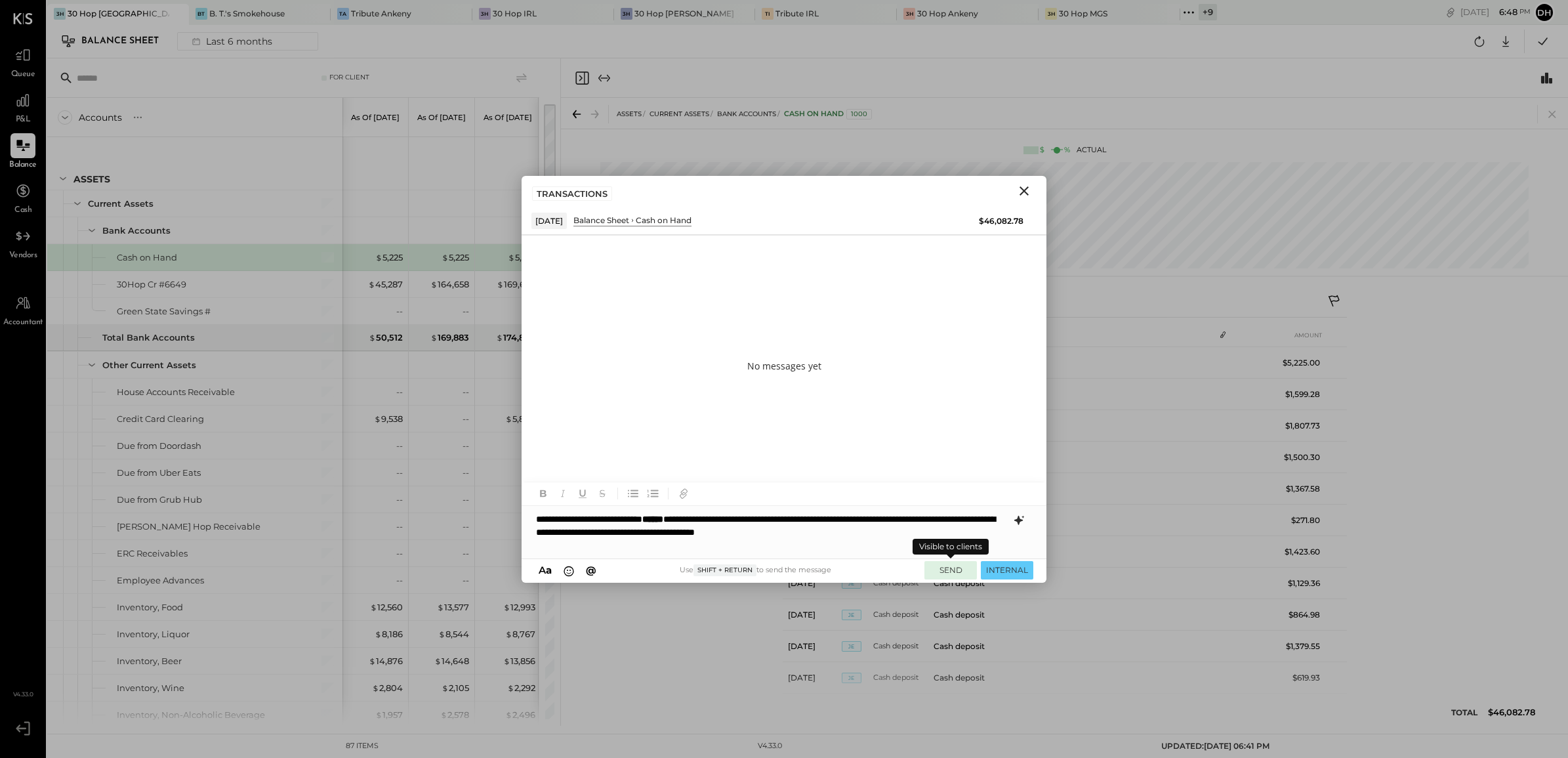
click at [934, 571] on button "SEND" at bounding box center [950, 570] width 52 height 18
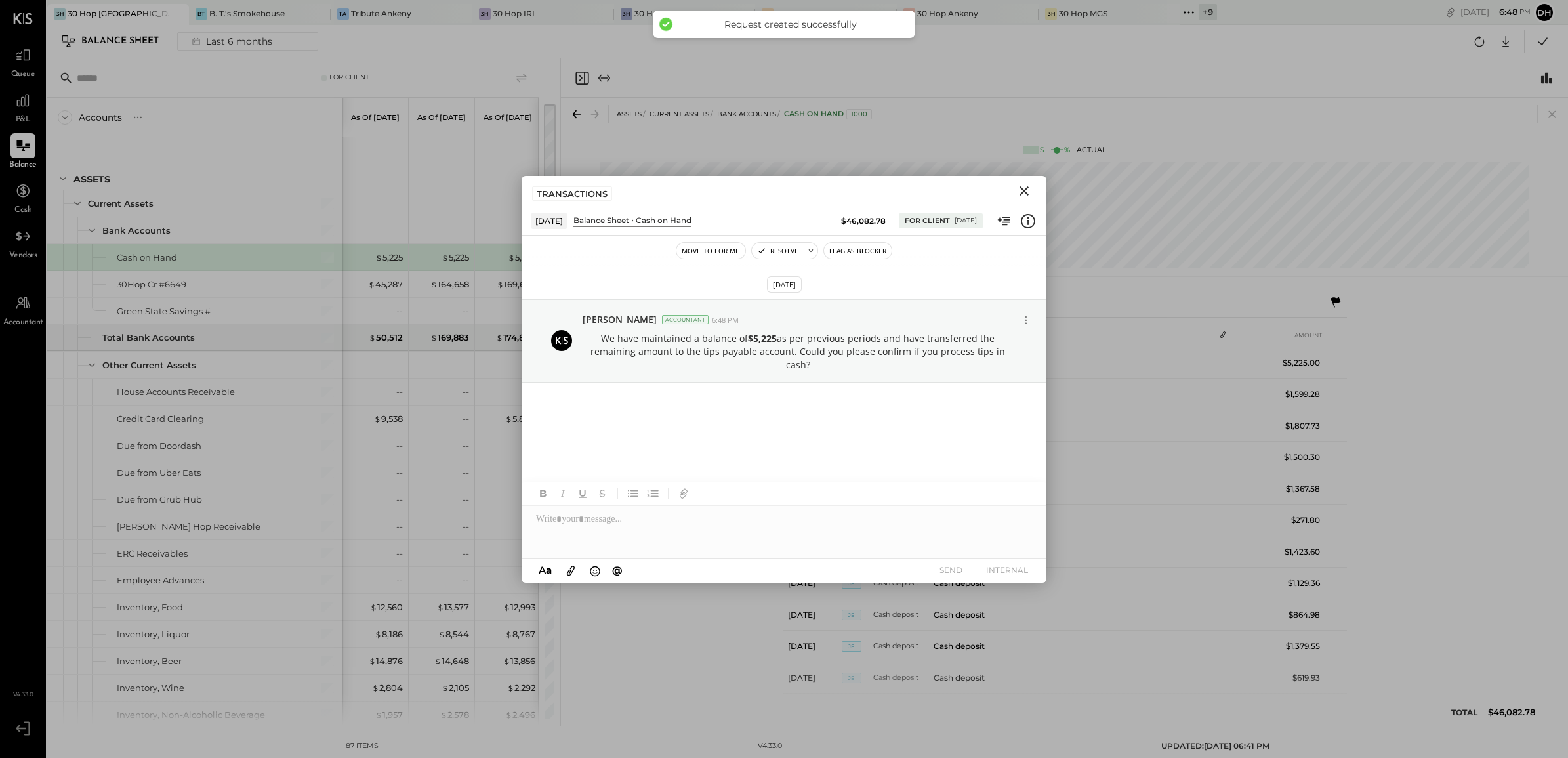
click at [1022, 191] on icon "Close" at bounding box center [1024, 191] width 16 height 16
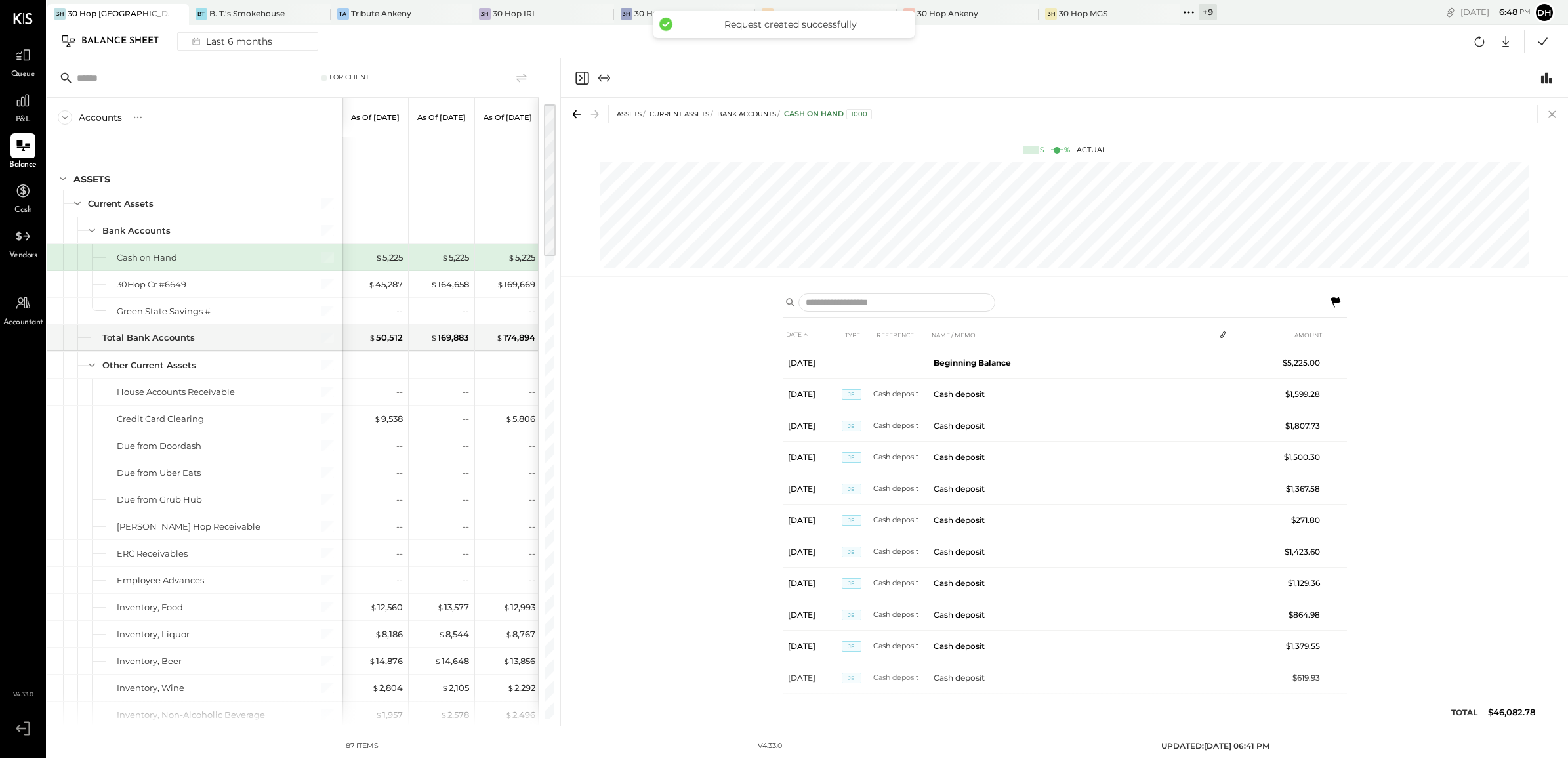
click at [1550, 113] on icon at bounding box center [1552, 114] width 18 height 18
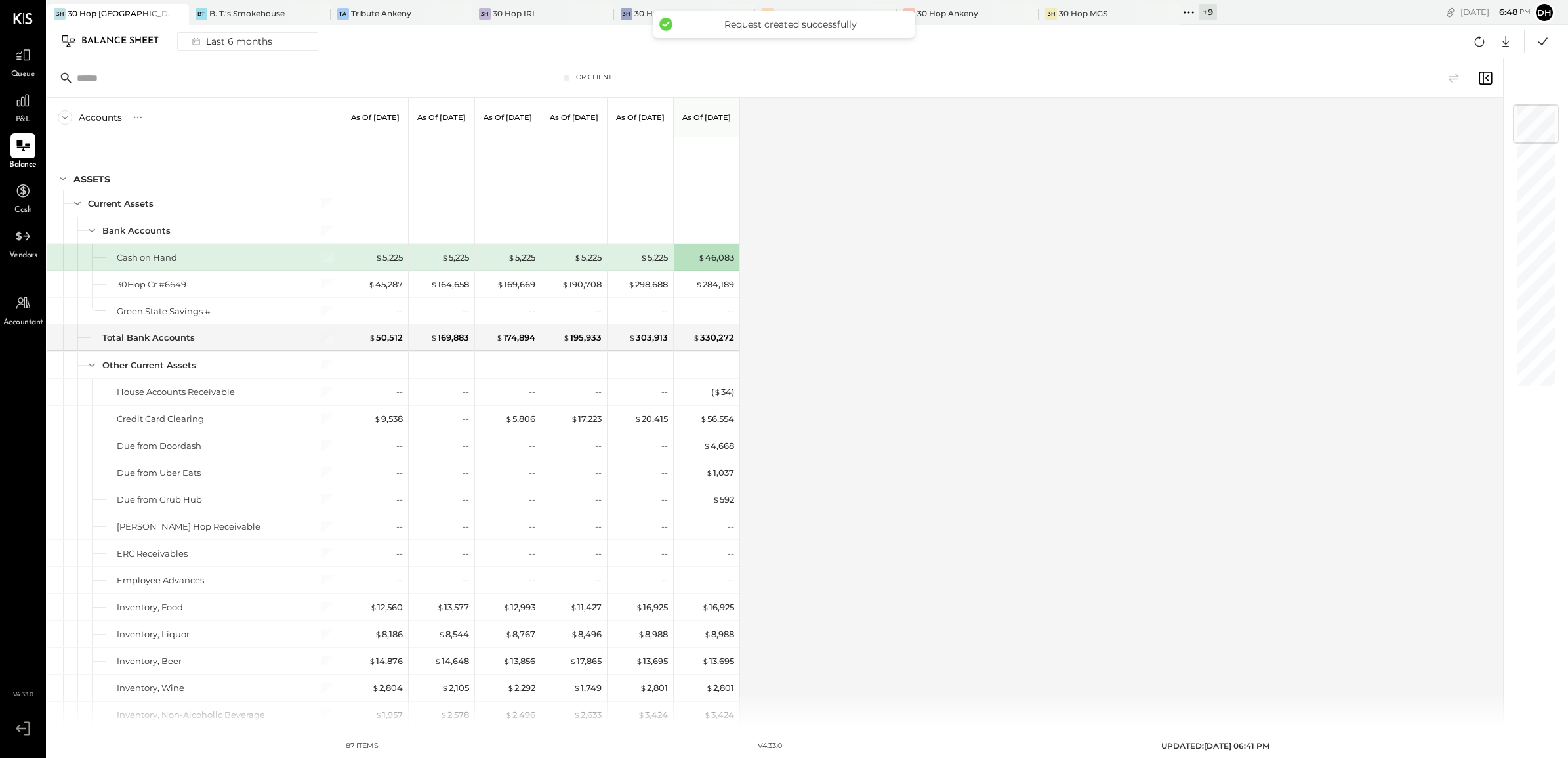
click at [714, 266] on div "$ 46,083" at bounding box center [708, 257] width 52 height 27
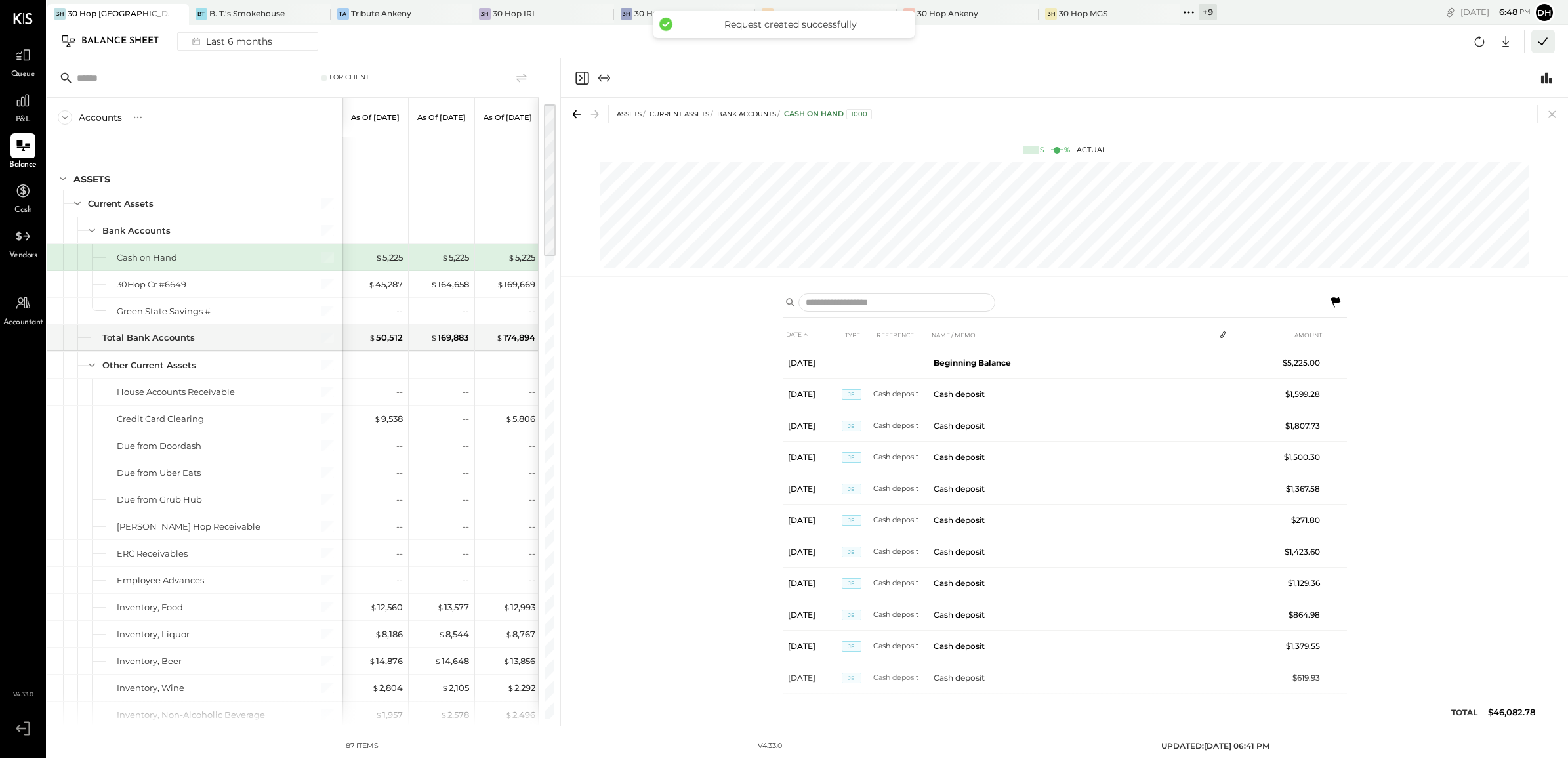
click at [1543, 43] on icon at bounding box center [1543, 41] width 9 height 7
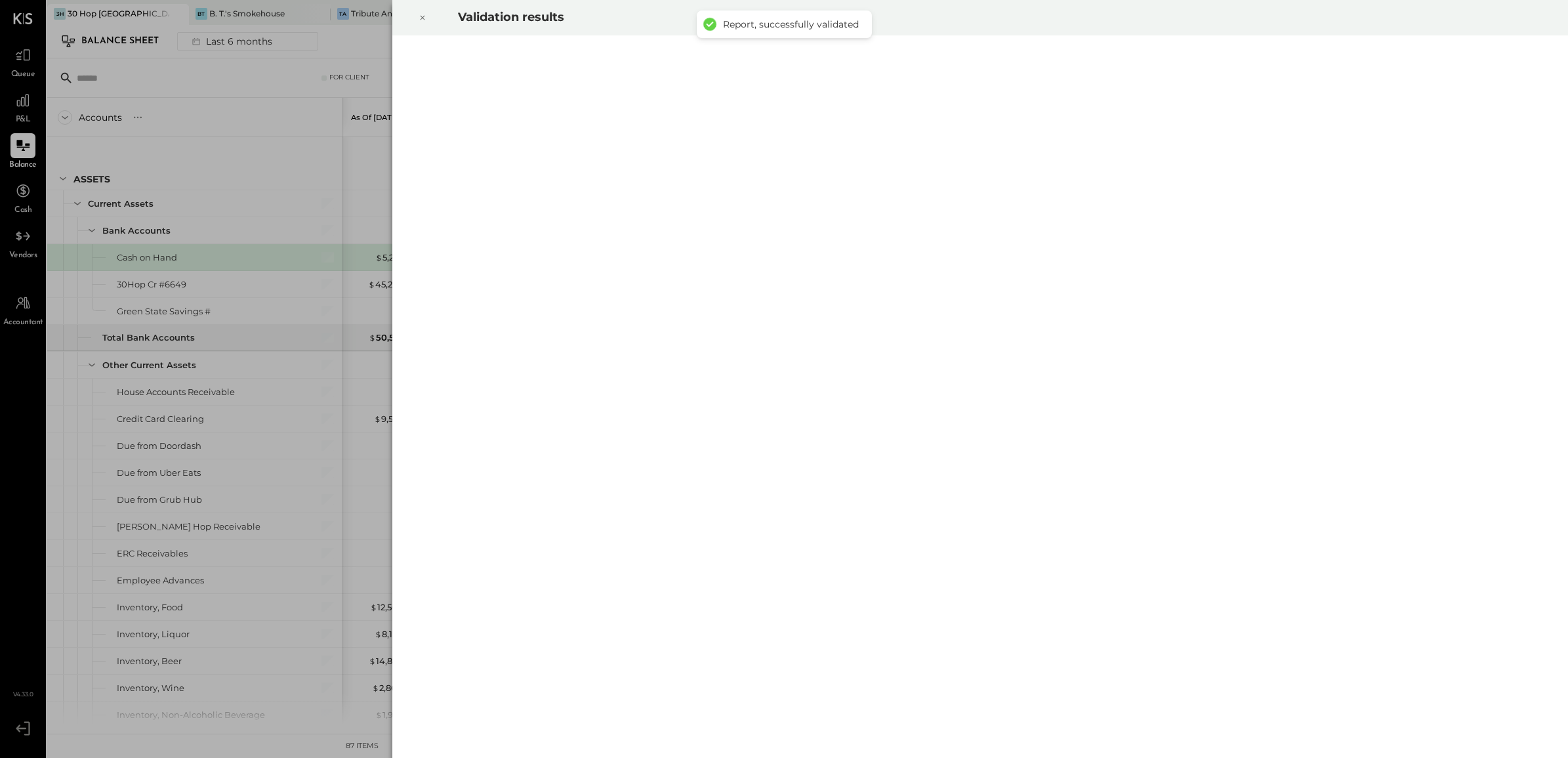
click at [421, 21] on icon at bounding box center [423, 18] width 8 height 16
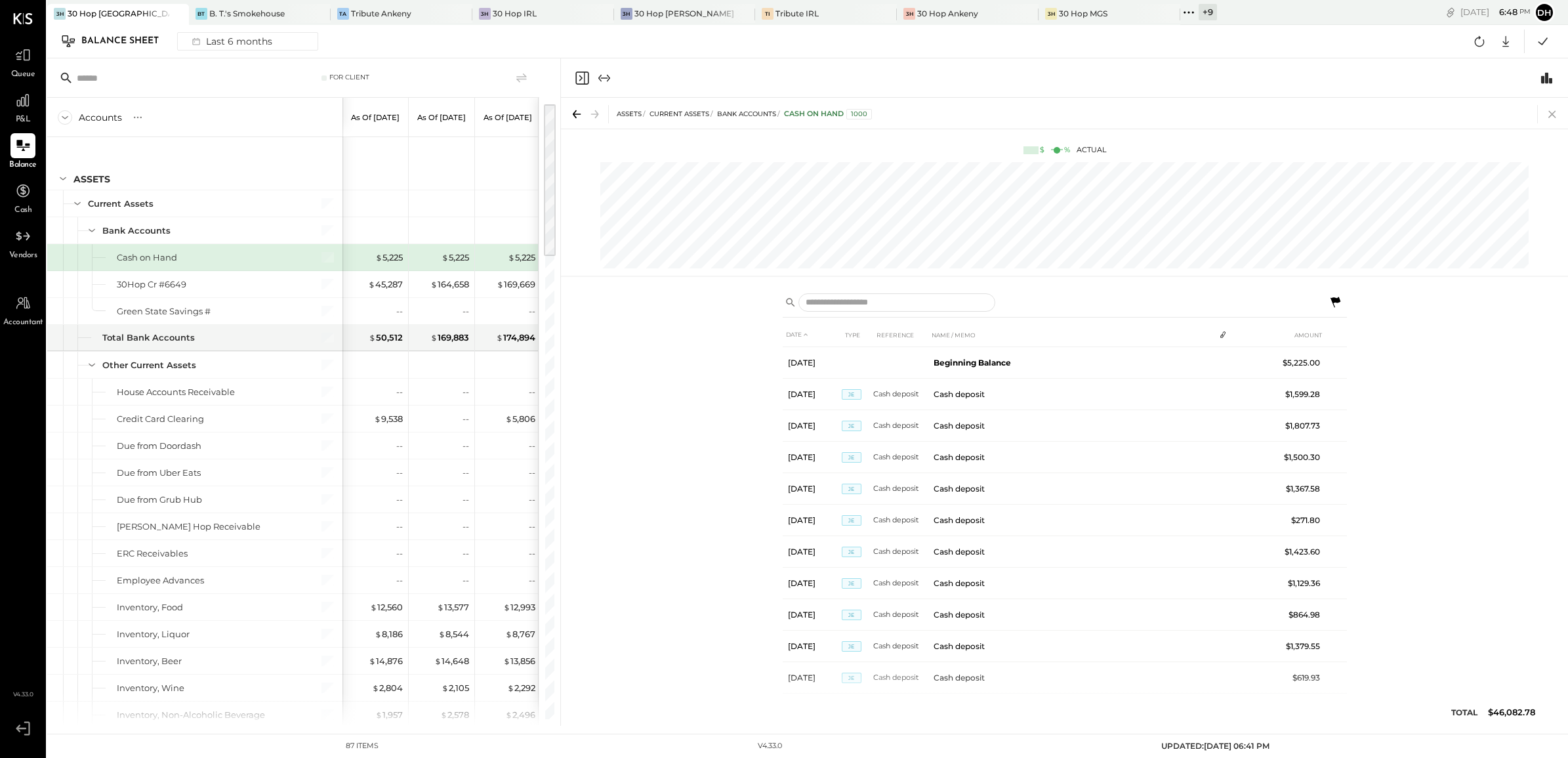
click at [1552, 117] on icon at bounding box center [1552, 114] width 18 height 18
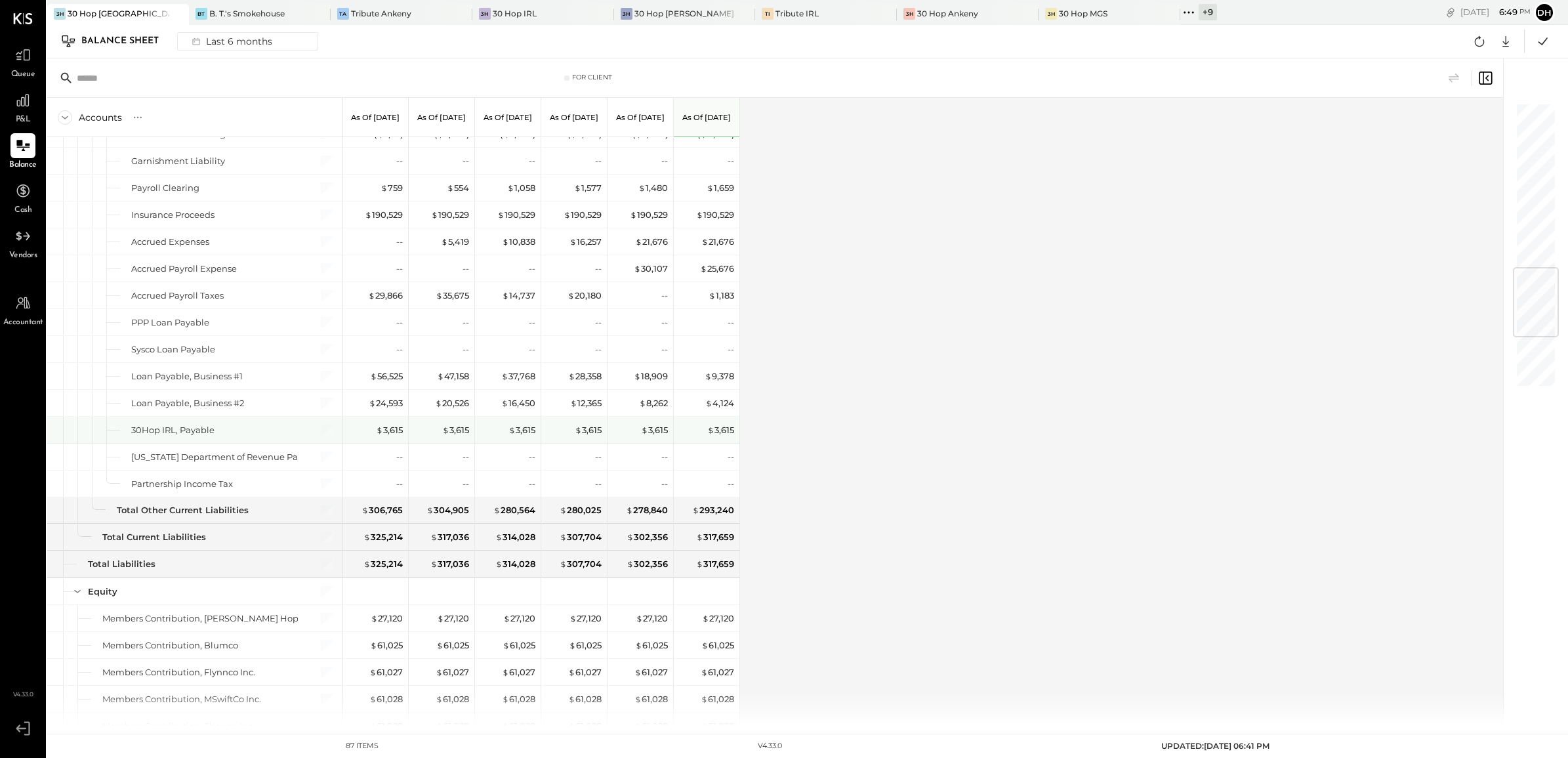
scroll to position [1386, 0]
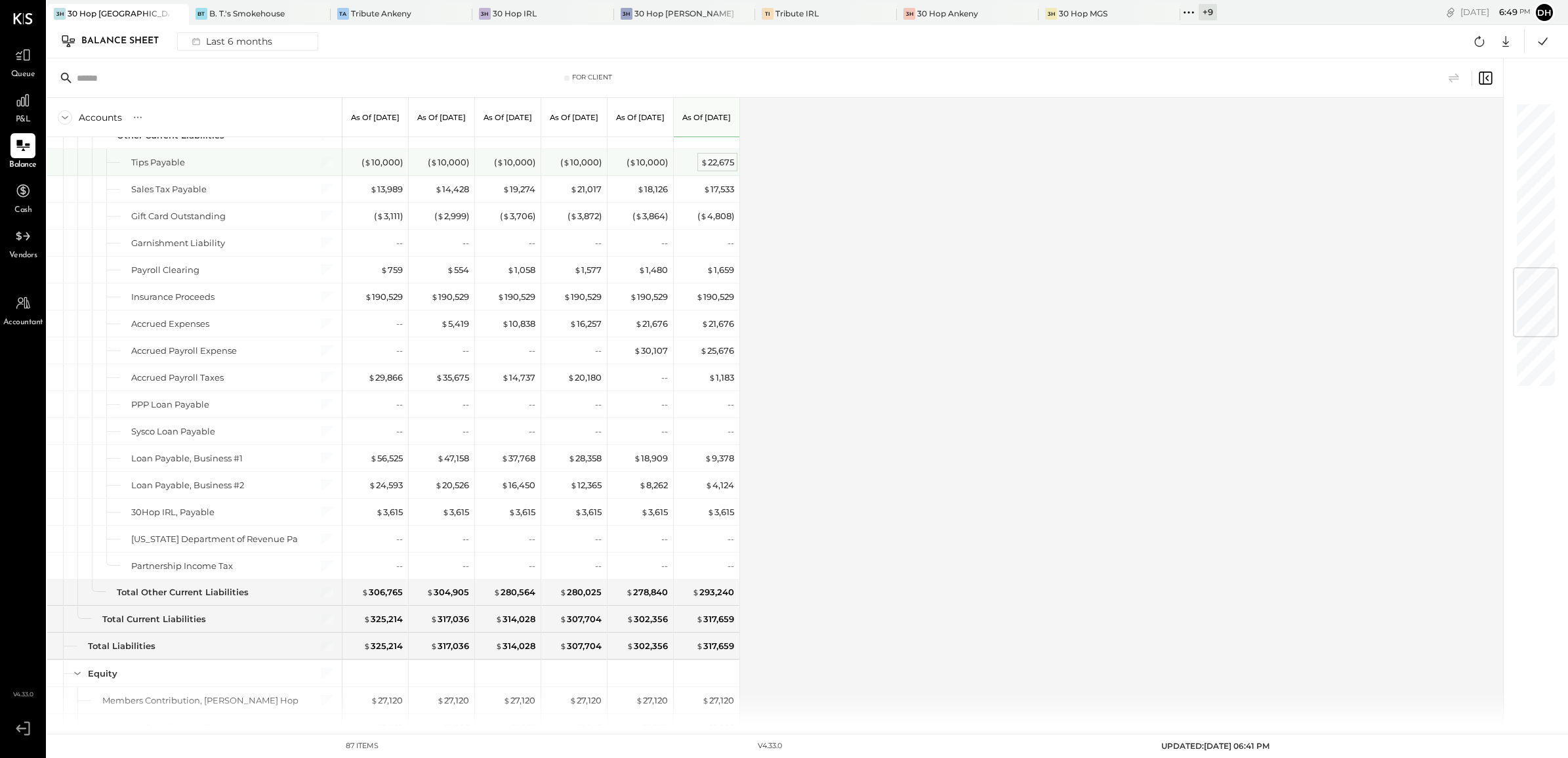
click at [703, 167] on span "$" at bounding box center [704, 162] width 7 height 10
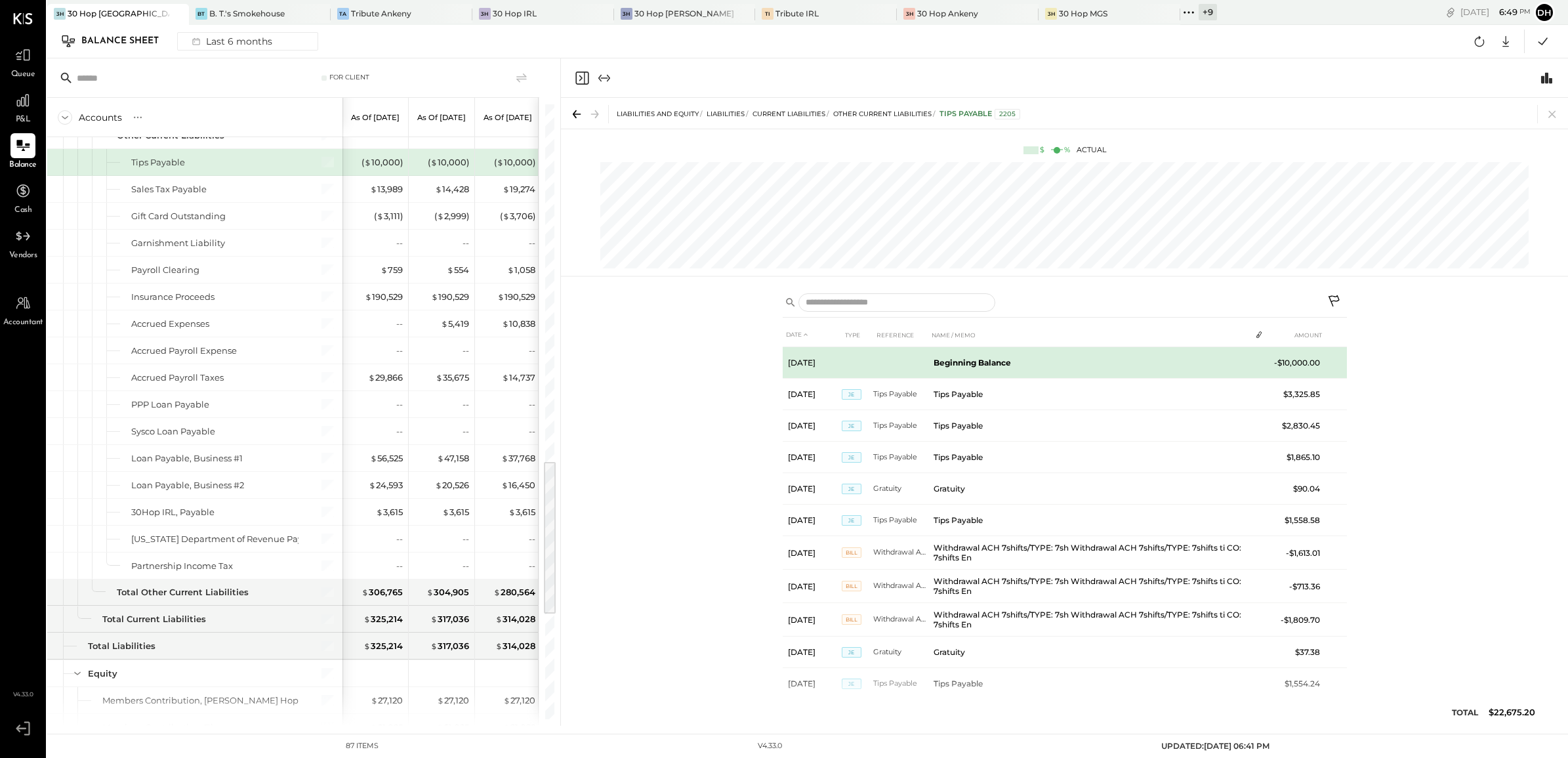
drag, startPoint x: 1332, startPoint y: 300, endPoint x: 1288, endPoint y: 356, distance: 71.2
click at [1332, 301] on icon at bounding box center [1336, 302] width 16 height 16
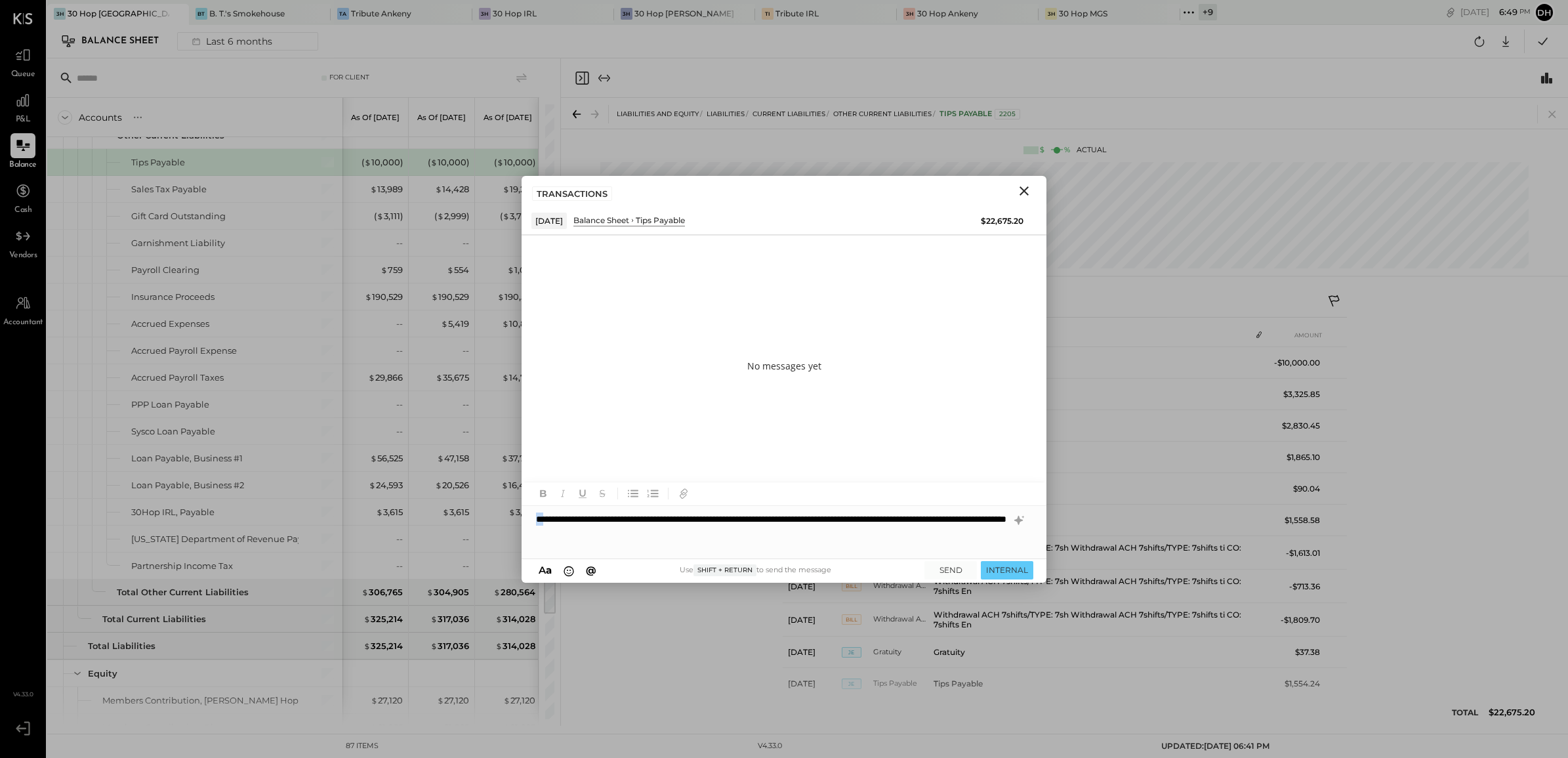
drag, startPoint x: 546, startPoint y: 518, endPoint x: 482, endPoint y: 517, distance: 64.0
click at [482, 517] on div "For Client Accounts S GL As of [DATE] As of [DATE] As of [DATE] As of [DATE] As…" at bounding box center [808, 392] width 1521 height 667
click at [946, 565] on button "SEND" at bounding box center [950, 570] width 52 height 18
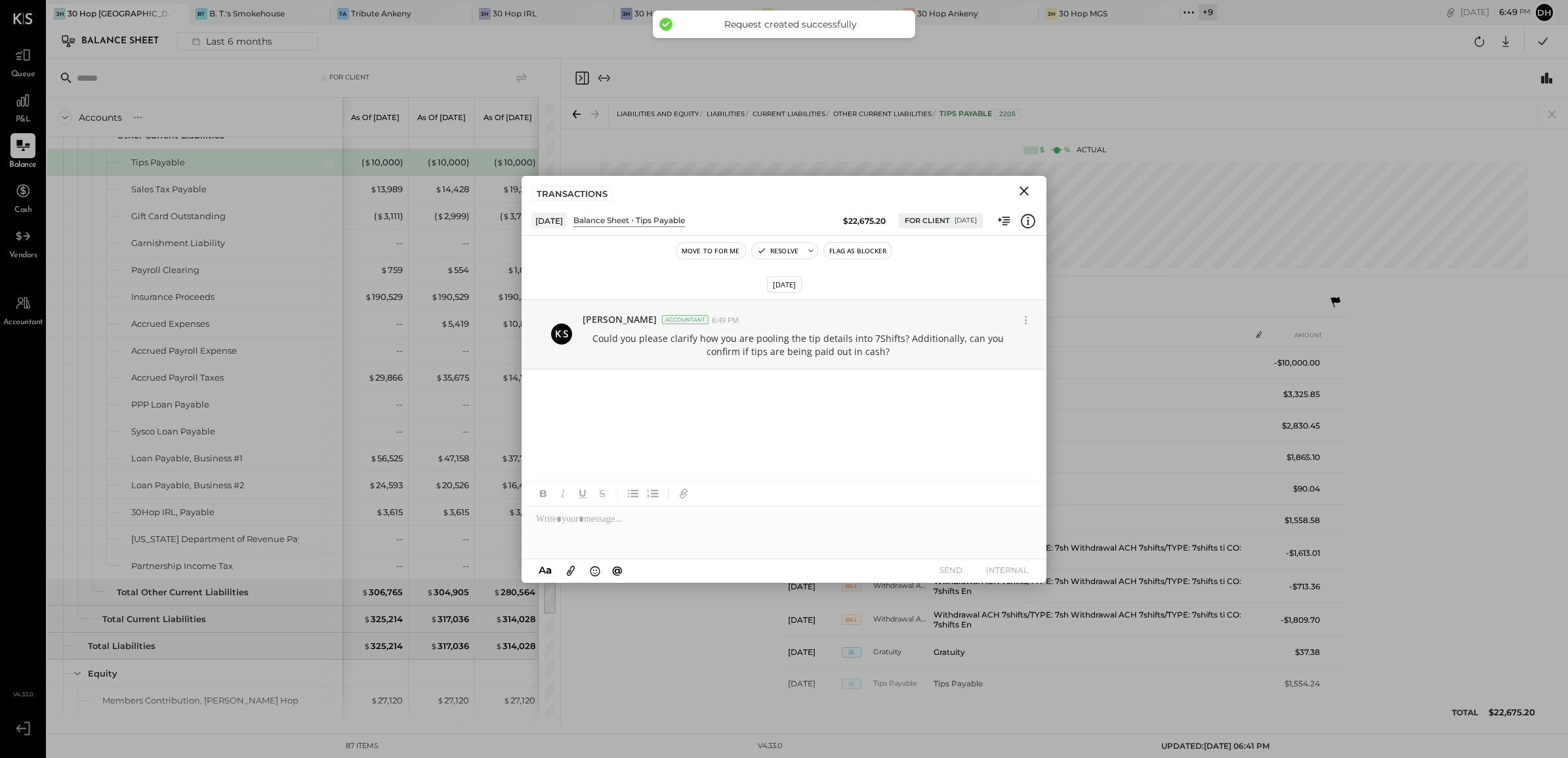
click at [1022, 195] on icon "Close" at bounding box center [1024, 191] width 16 height 16
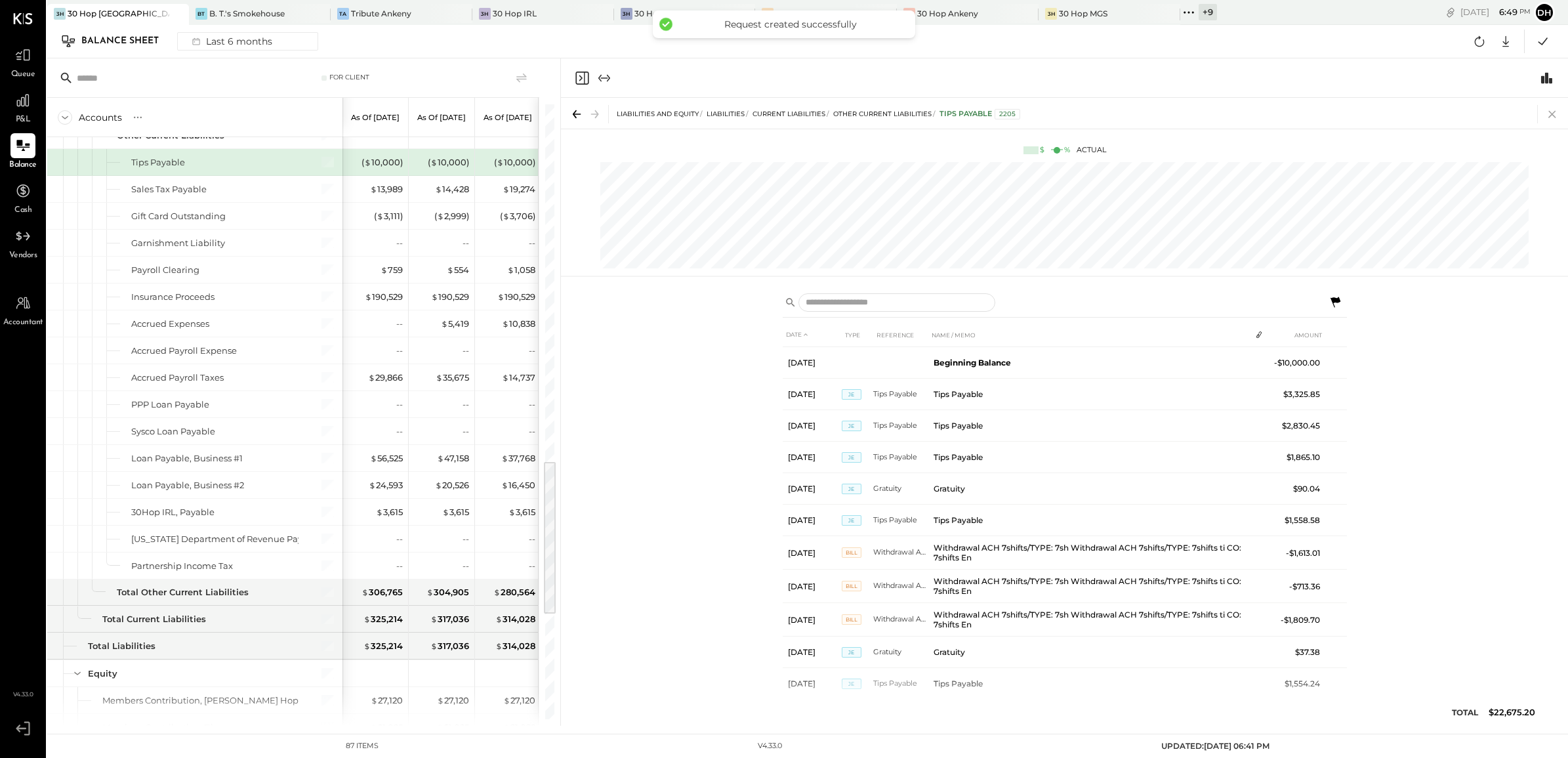
click at [1552, 112] on icon at bounding box center [1552, 114] width 18 height 18
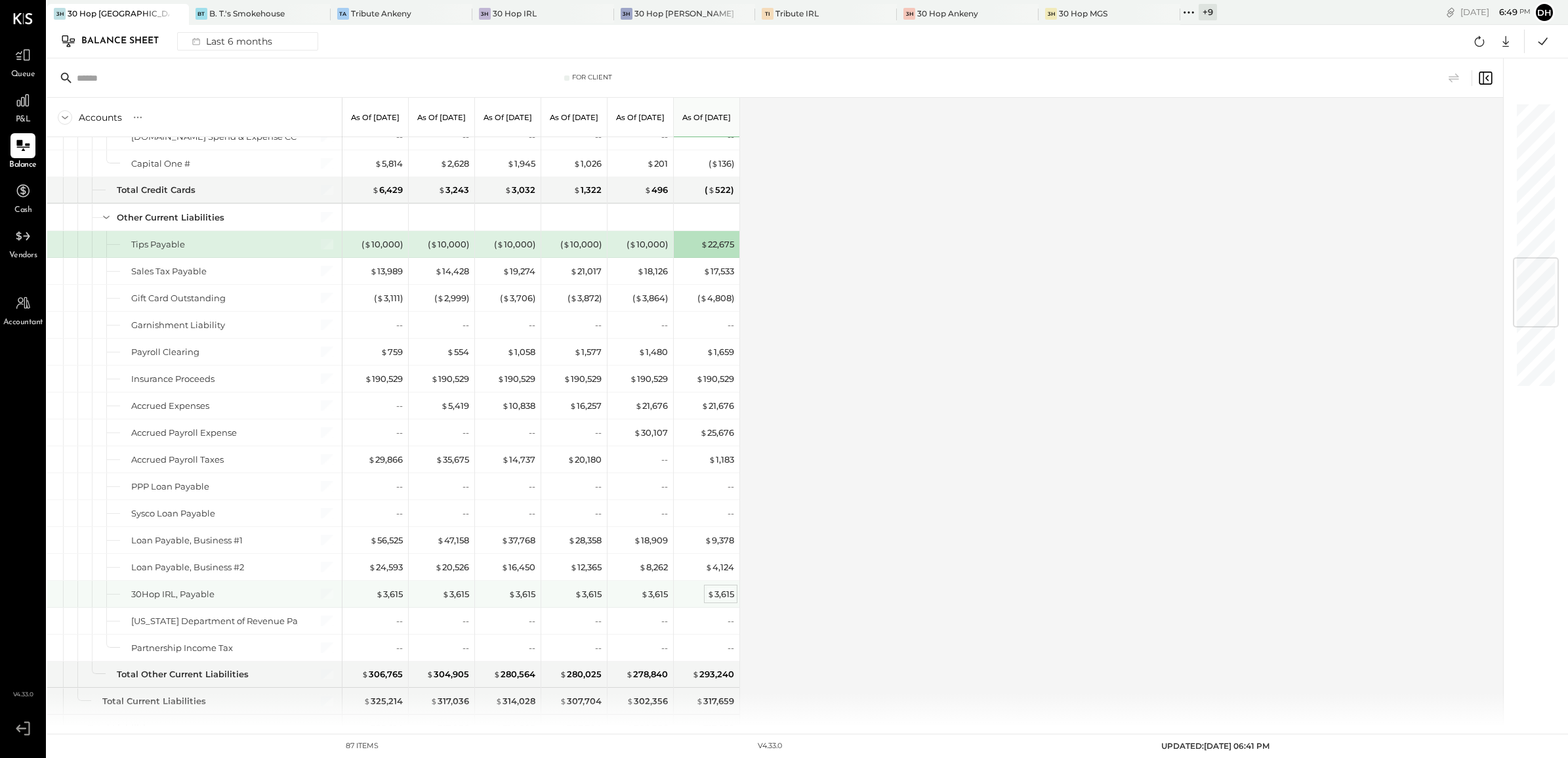
scroll to position [1386, 0]
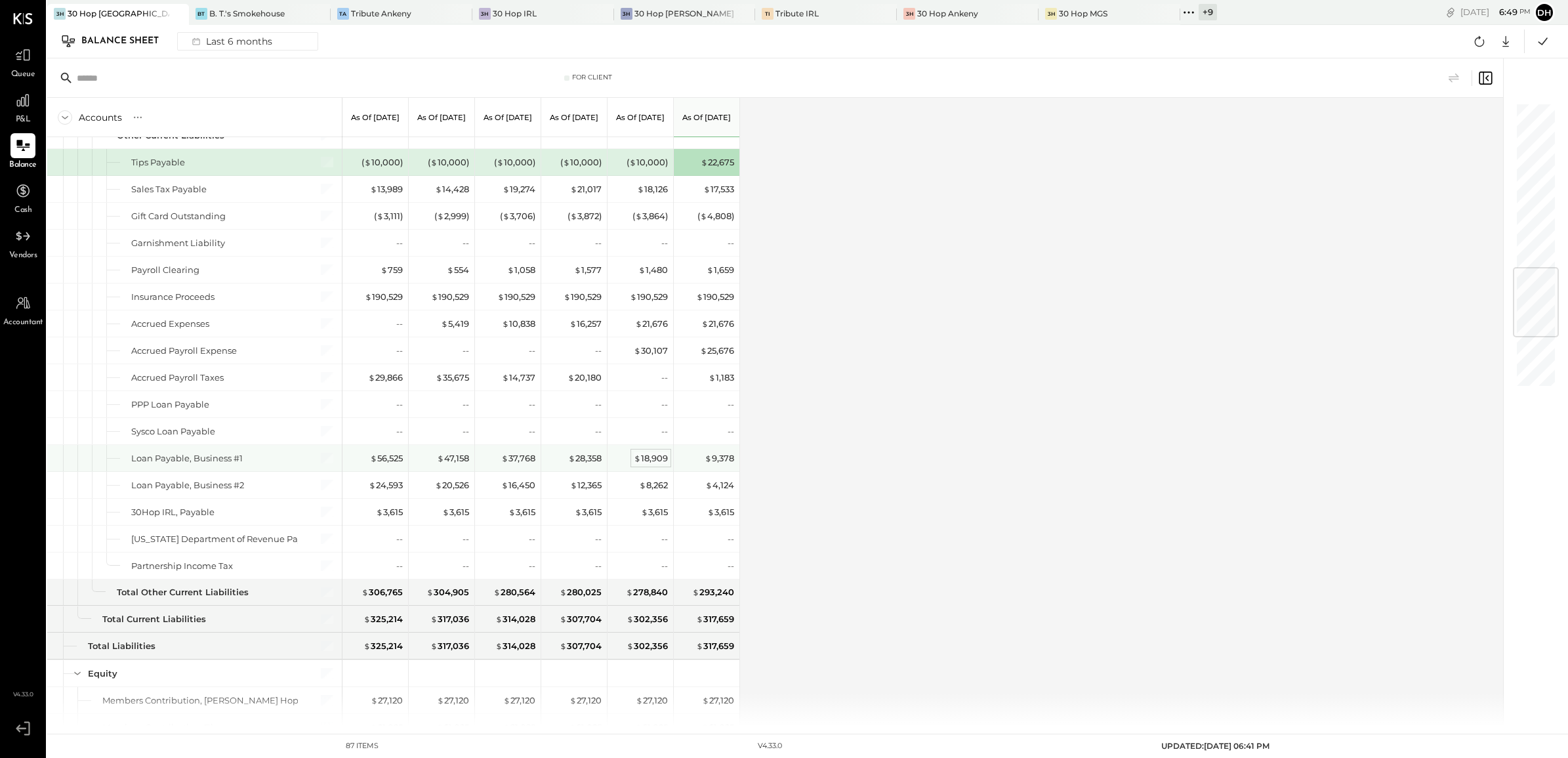
click at [638, 463] on span "$" at bounding box center [637, 457] width 7 height 10
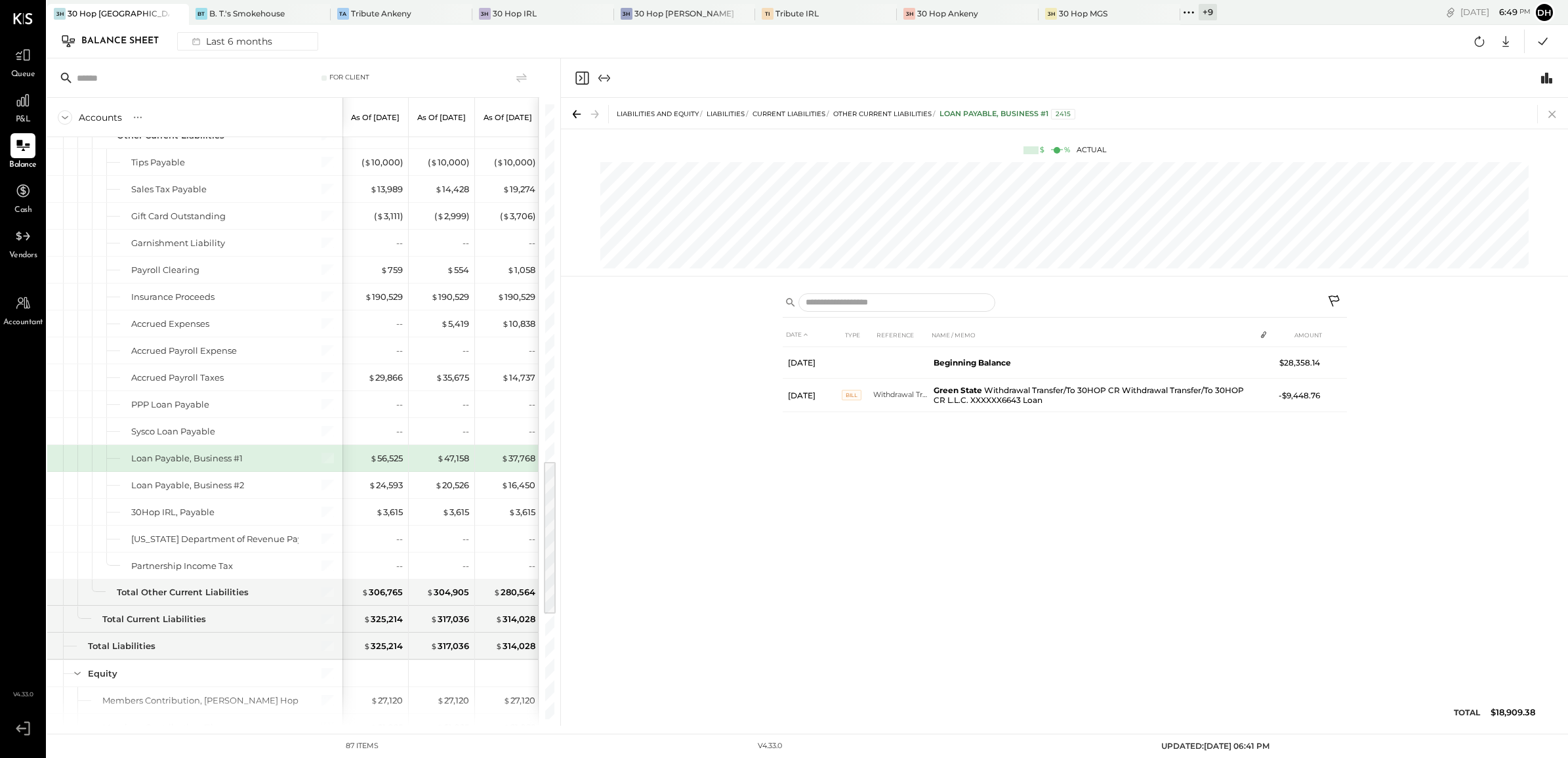
click at [1553, 105] on icon at bounding box center [1552, 114] width 18 height 18
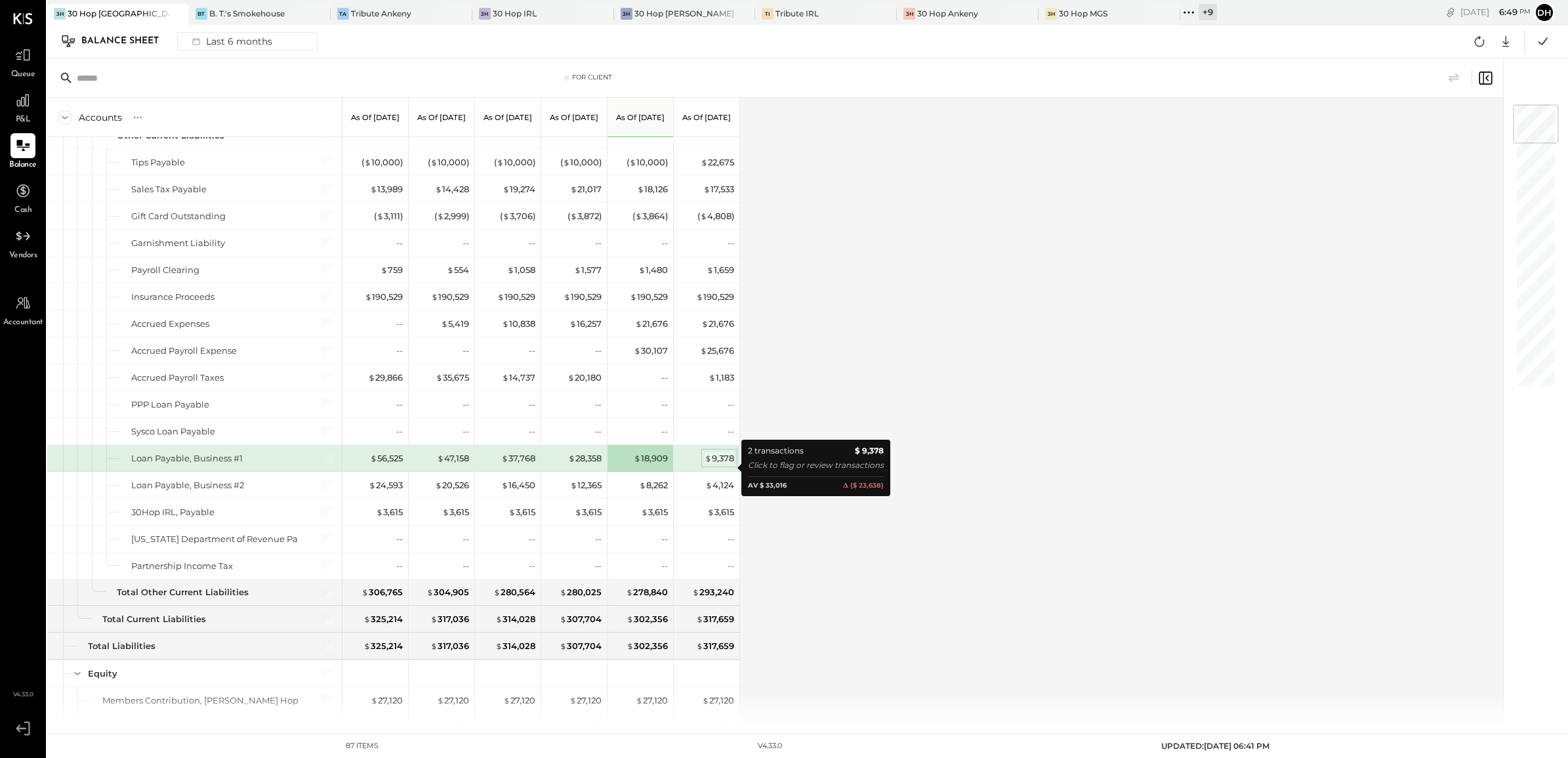
click at [714, 465] on div "$ 9,378" at bounding box center [719, 458] width 30 height 13
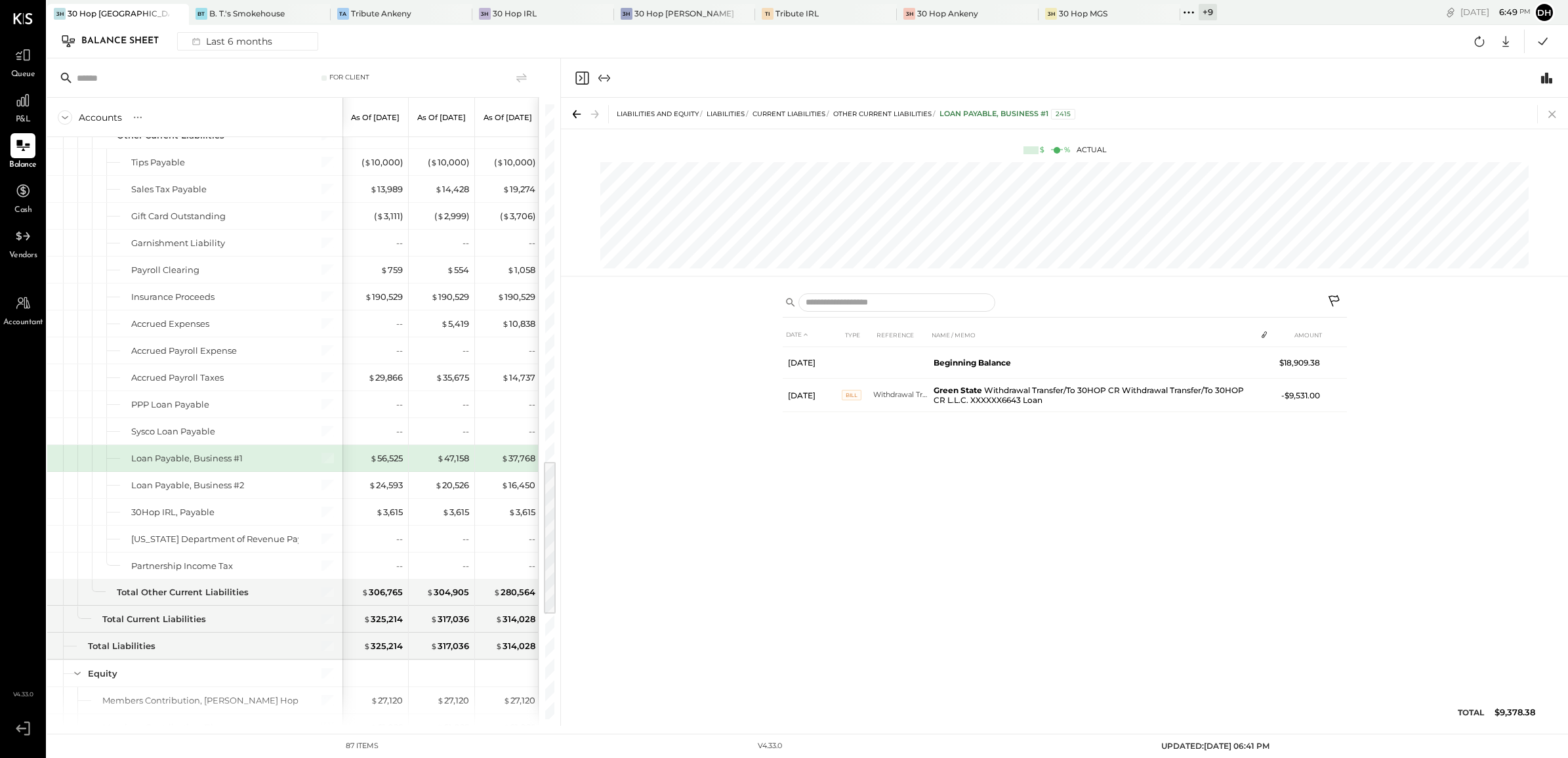
click at [1545, 112] on icon at bounding box center [1552, 114] width 18 height 18
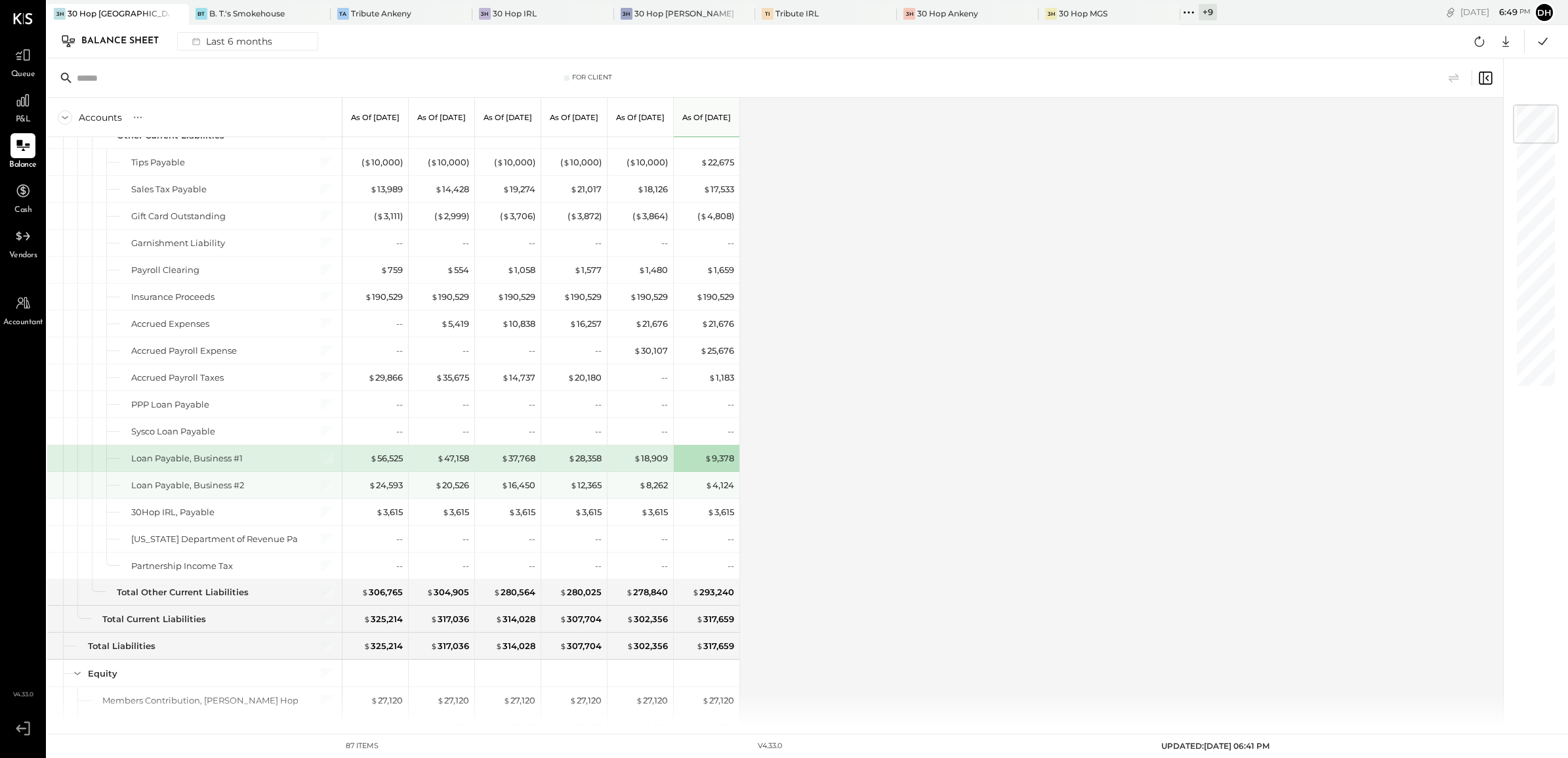
click at [638, 486] on div "$ 8,262" at bounding box center [642, 485] width 52 height 27
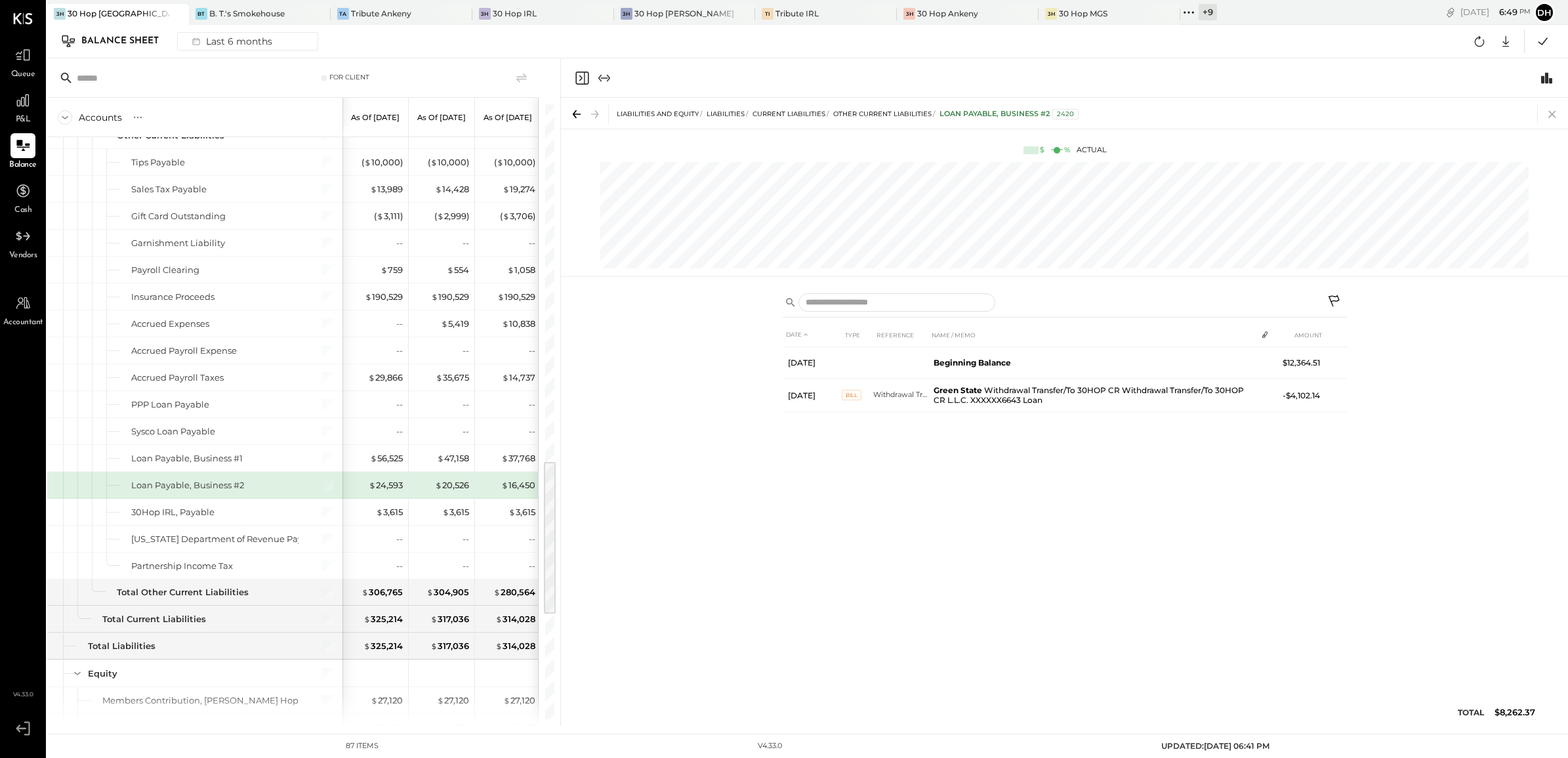
click at [1547, 119] on icon at bounding box center [1552, 114] width 18 height 18
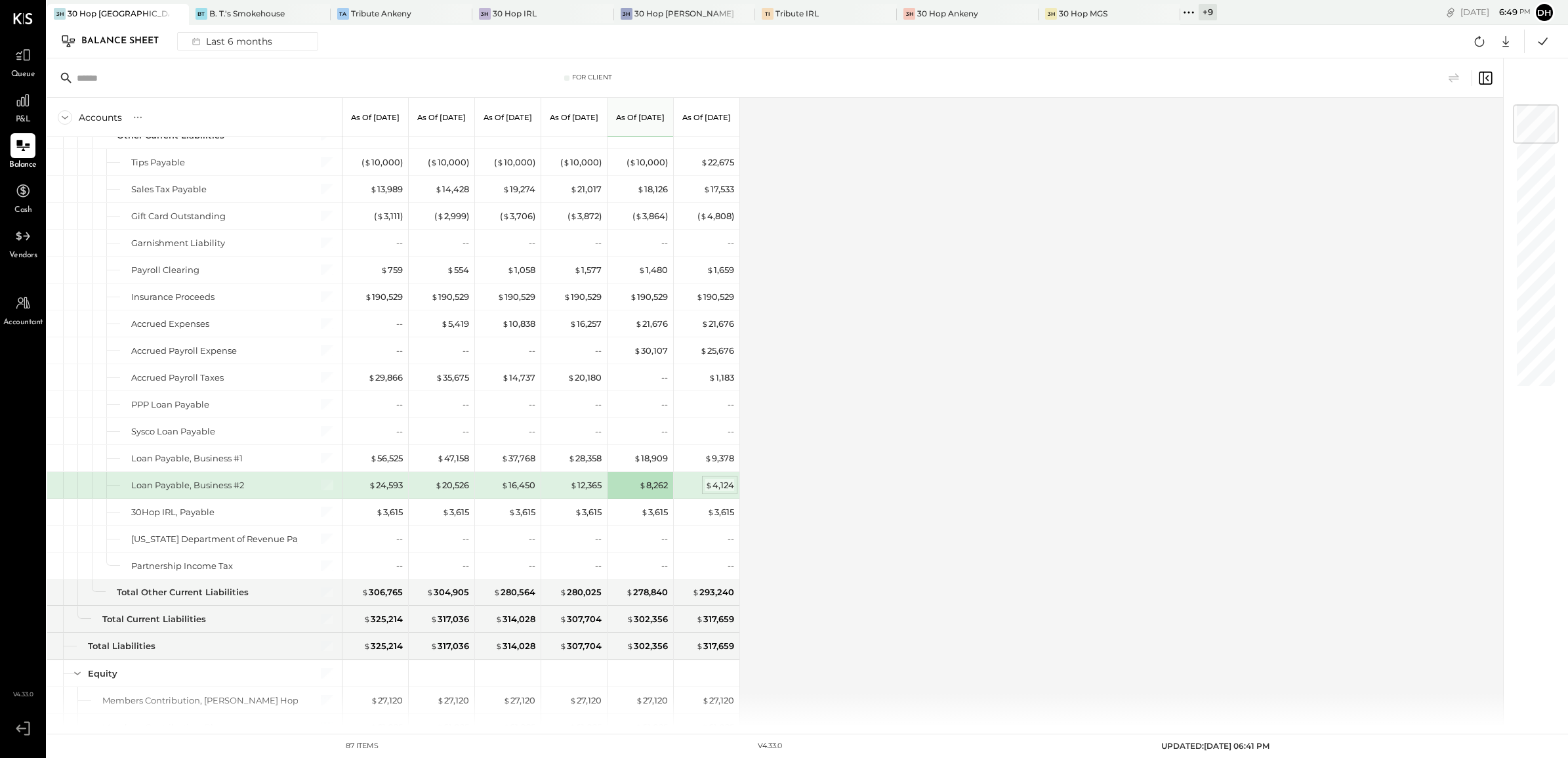
click at [717, 489] on div "$ 4,124" at bounding box center [720, 486] width 29 height 13
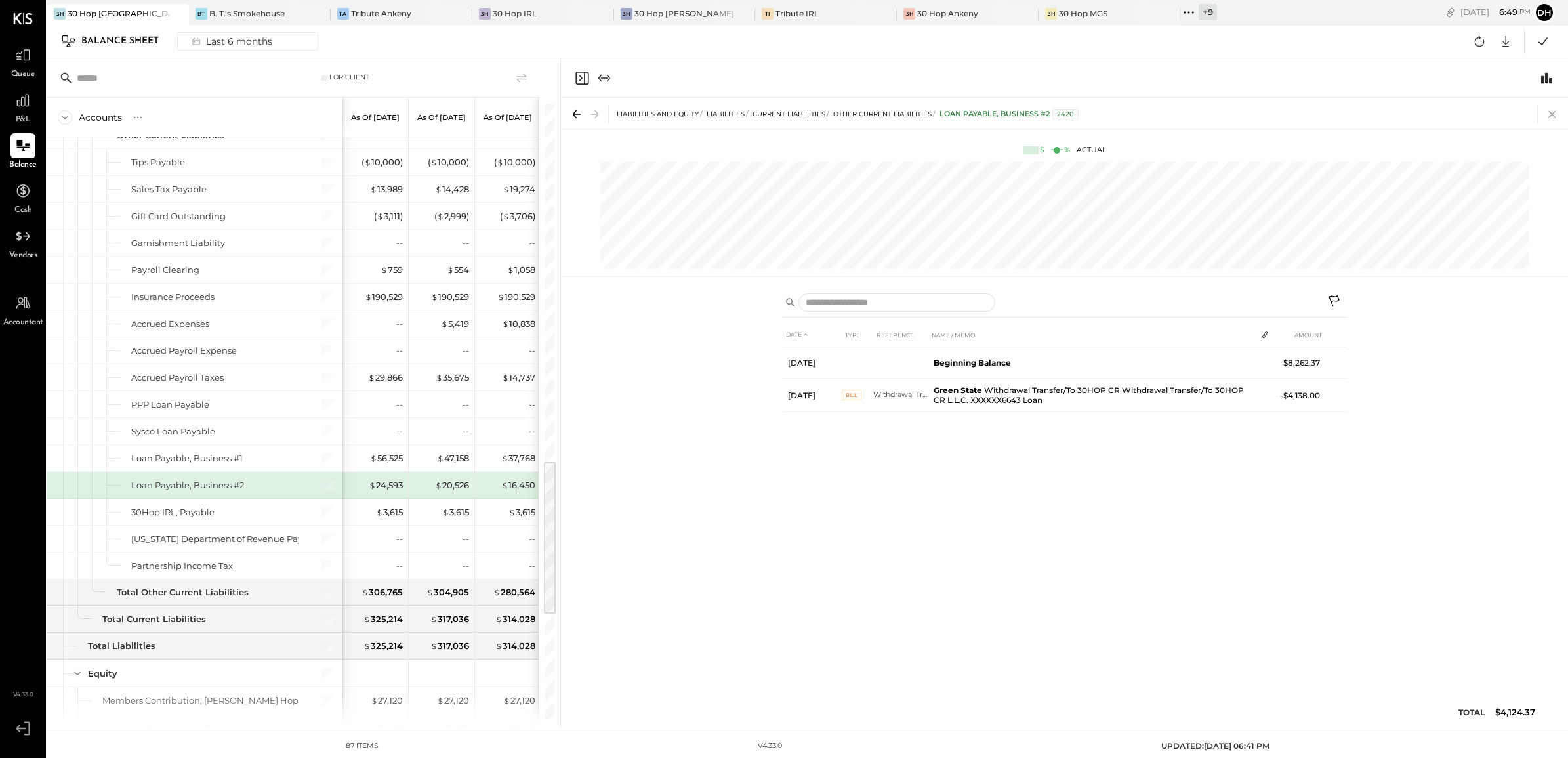
click at [1550, 116] on icon at bounding box center [1552, 114] width 18 height 18
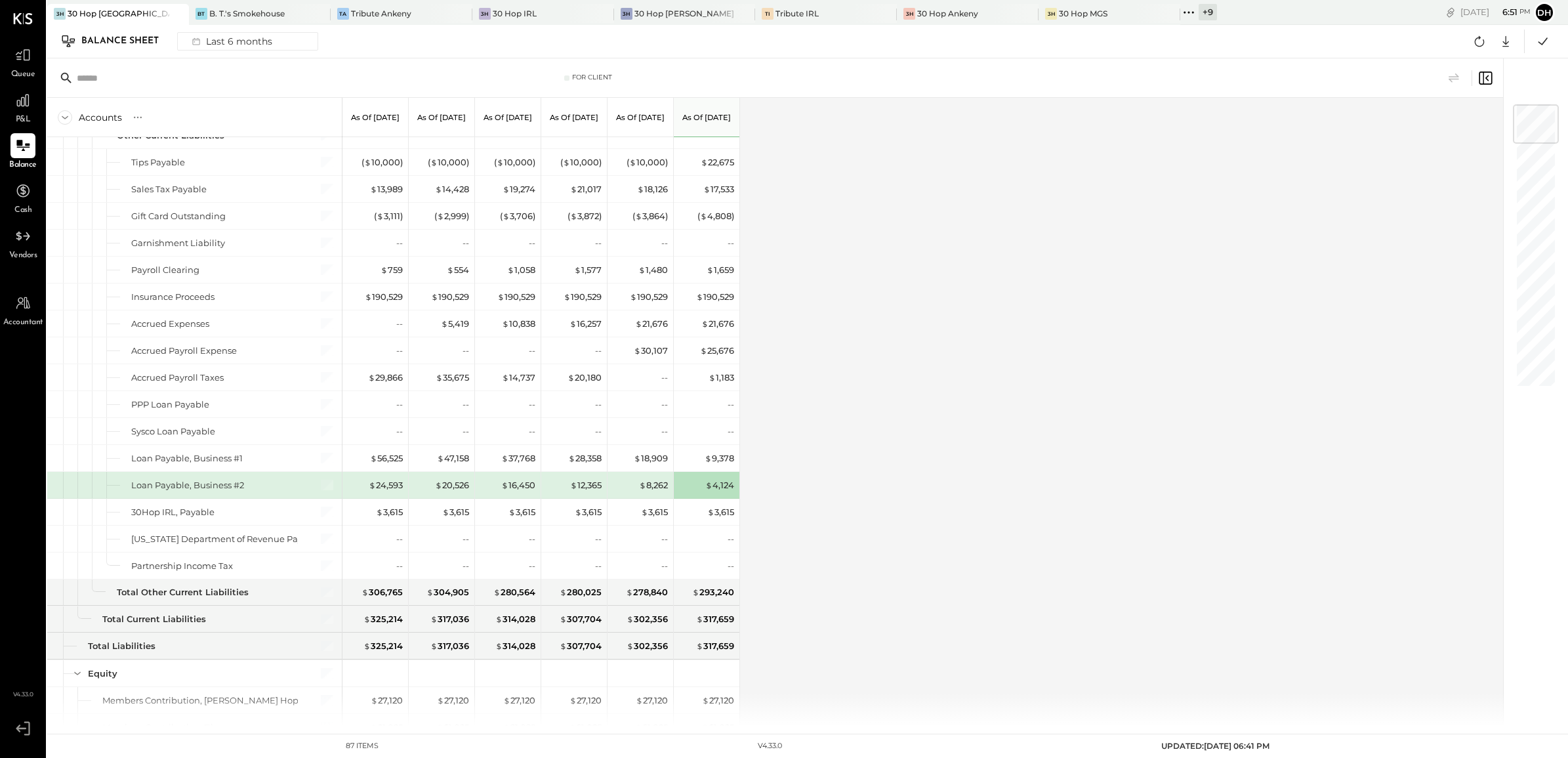
click at [1363, 389] on div "Accounts S GL As of [DATE] As of [DATE] As of [DATE] As of [DATE] As of [DATE] …" at bounding box center [776, 412] width 1458 height 628
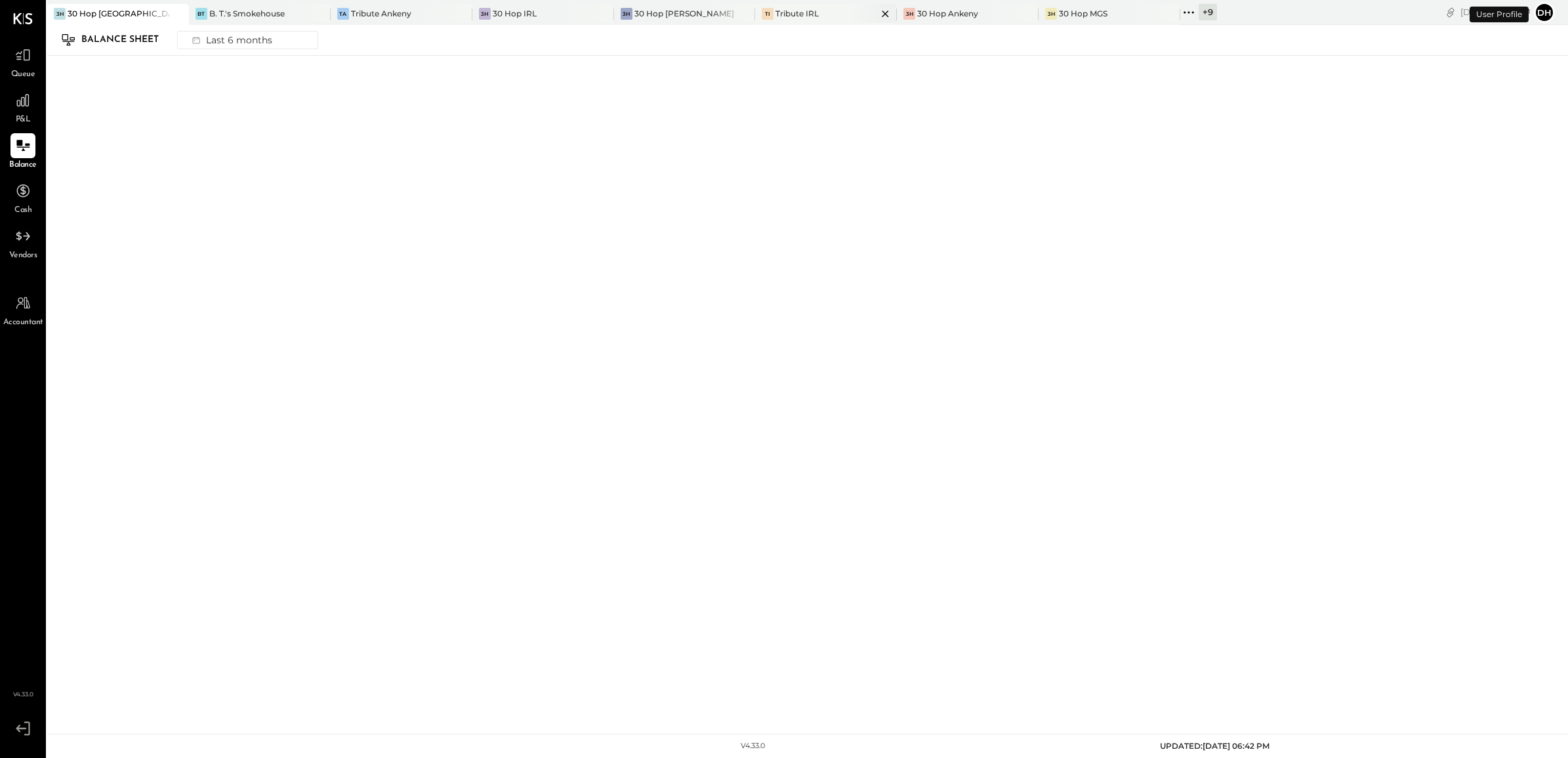
click at [783, 9] on div "Tribute IRL" at bounding box center [798, 14] width 43 height 11
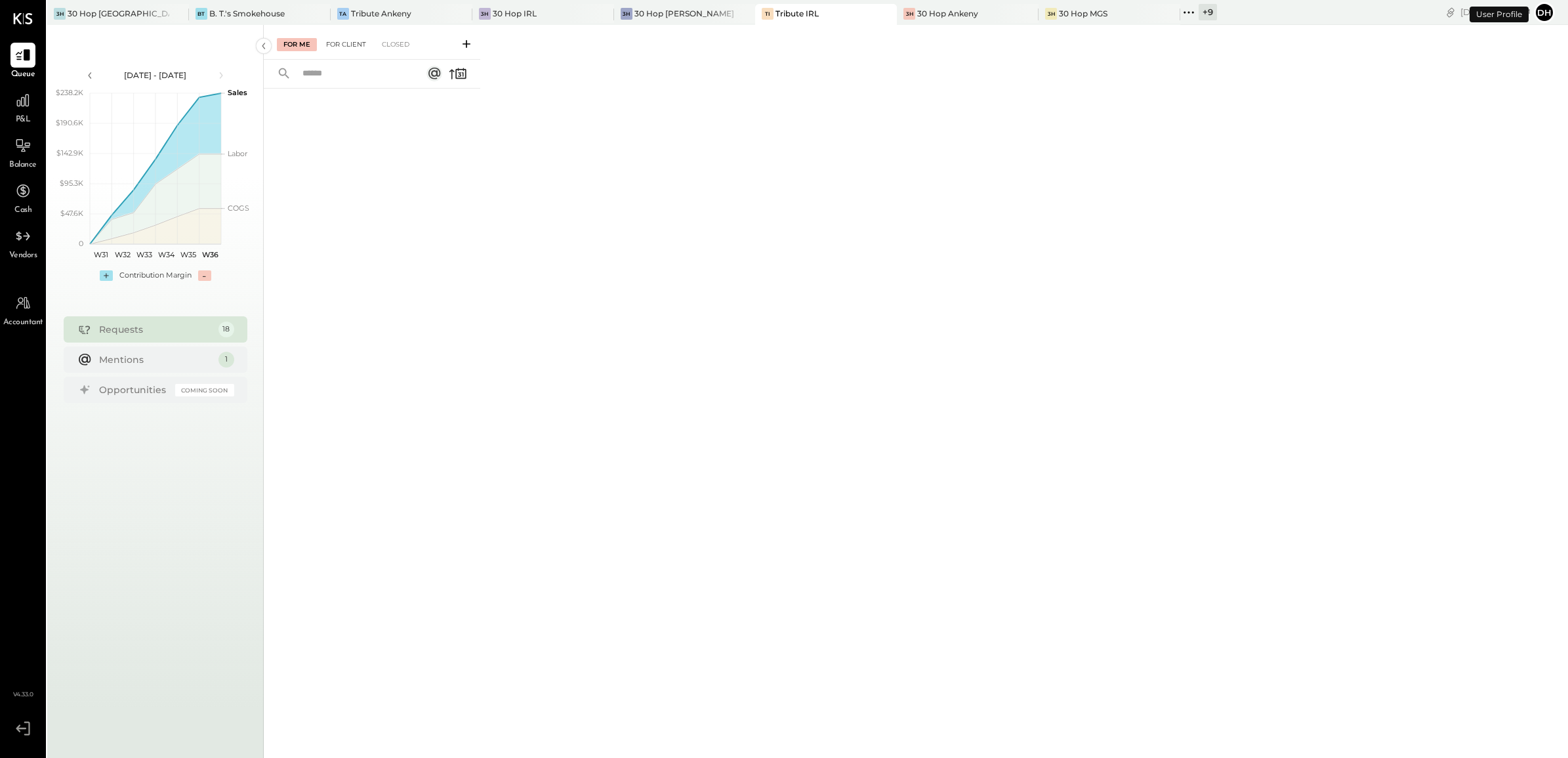
click at [362, 43] on div "For Client" at bounding box center [346, 44] width 53 height 13
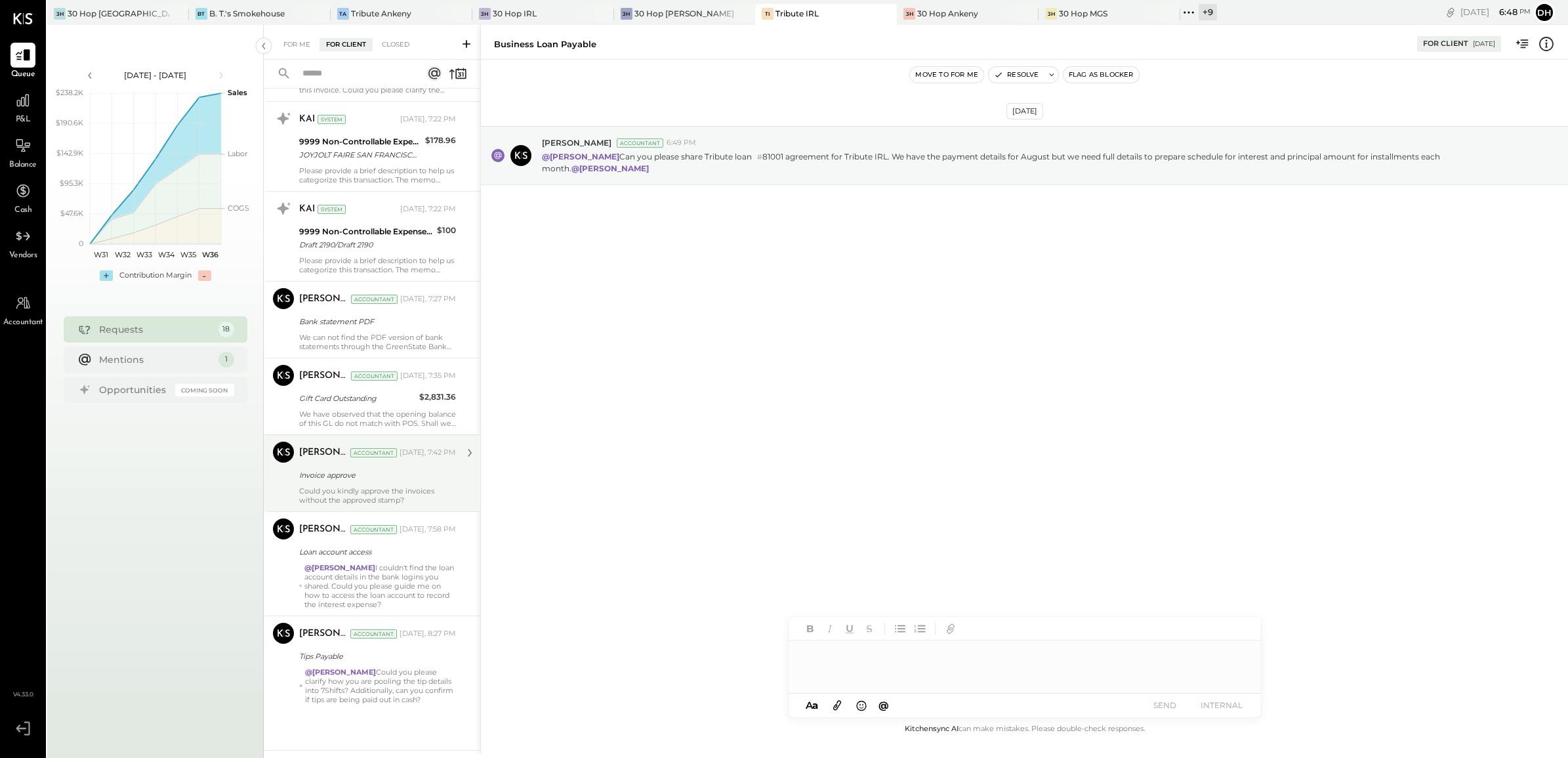
scroll to position [976, 0]
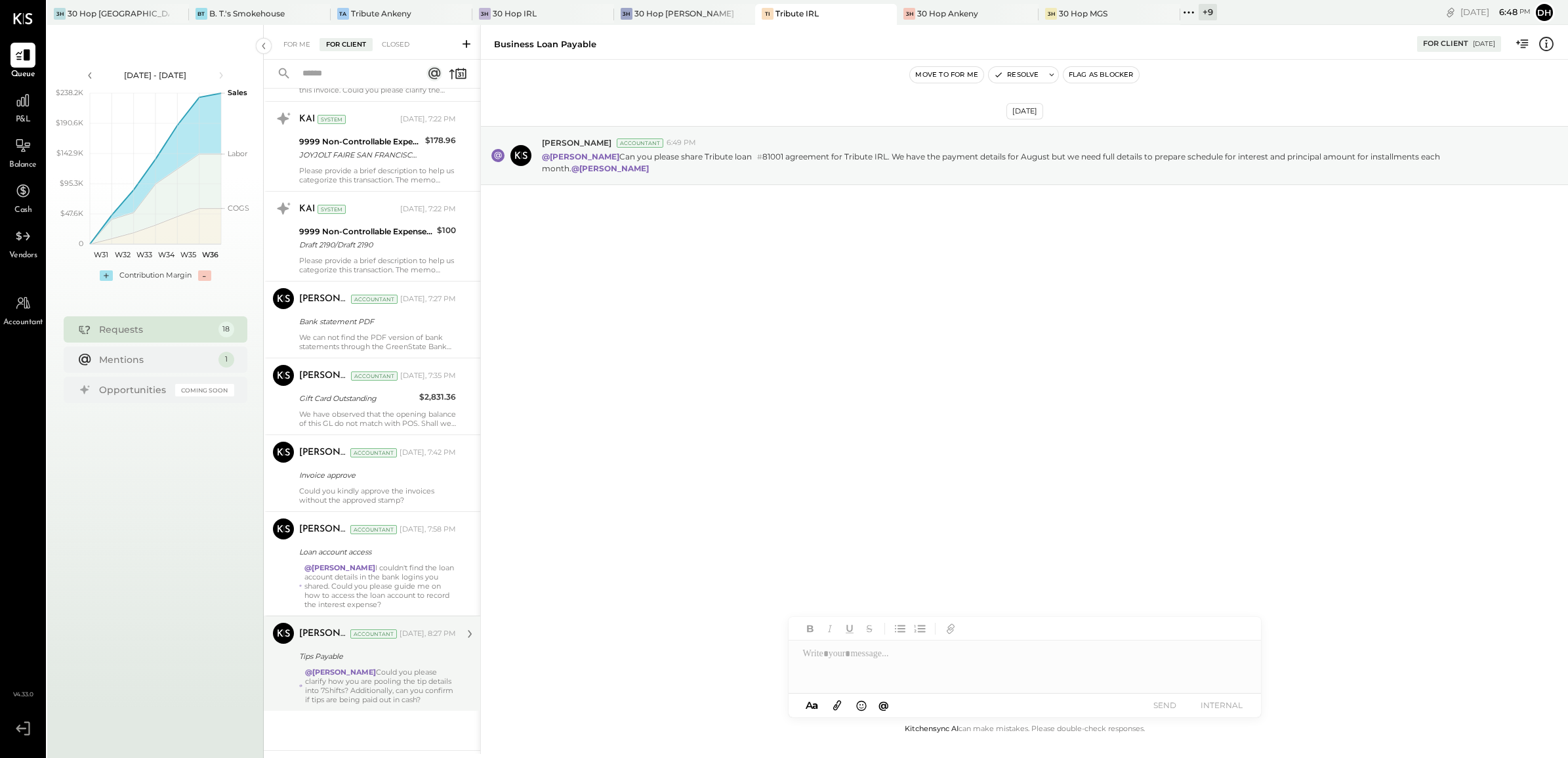
click at [391, 668] on div "@Erik Shewmaker Could you please clarify how you are pooling the tip details in…" at bounding box center [380, 686] width 151 height 37
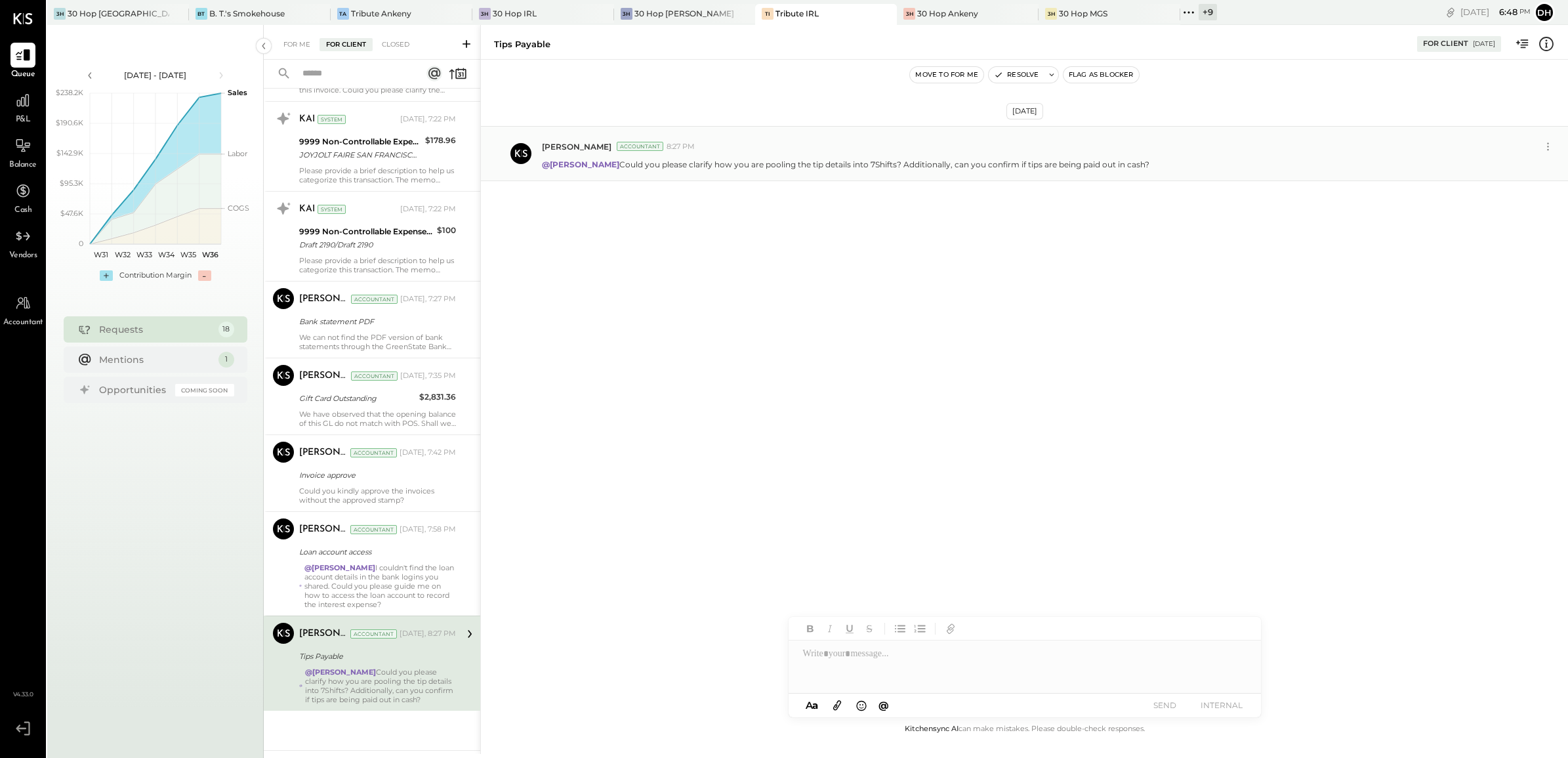
drag, startPoint x: 611, startPoint y: 162, endPoint x: 1173, endPoint y: 171, distance: 562.1
click at [1173, 171] on div "Dhwani Solanki Accountant 8:27 PM @Erik Shewmaker Could you please clarify how …" at bounding box center [1024, 154] width 1087 height 55
copy p "er Could you please clarify how you are pooling the tip details into 7Shifts? A…"
